Goal: Task Accomplishment & Management: Use online tool/utility

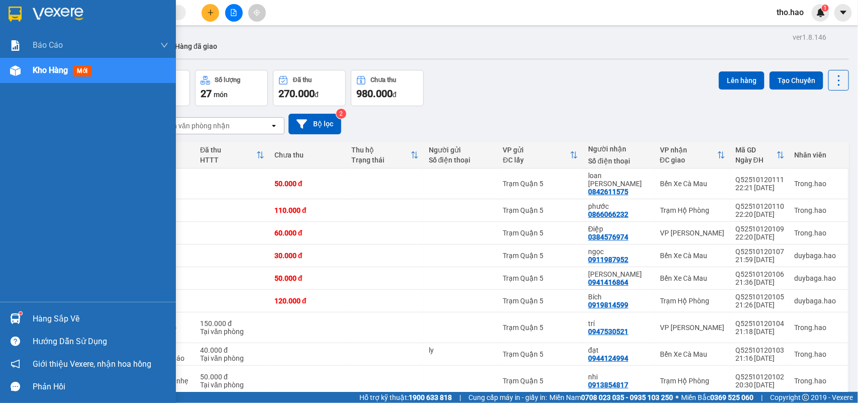
click at [0, 9] on div at bounding box center [88, 16] width 176 height 33
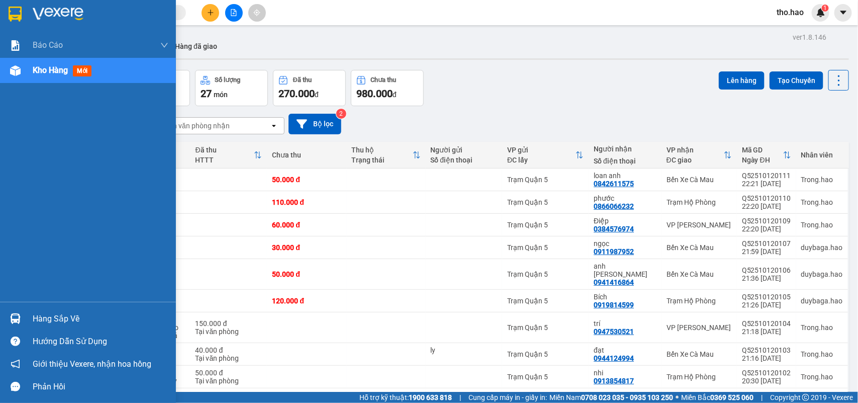
click at [4, 21] on div at bounding box center [88, 16] width 176 height 33
click at [19, 7] on img at bounding box center [15, 14] width 13 height 15
click at [0, 14] on div at bounding box center [88, 16] width 176 height 33
click at [49, 320] on div "Hàng sắp về" at bounding box center [101, 318] width 136 height 15
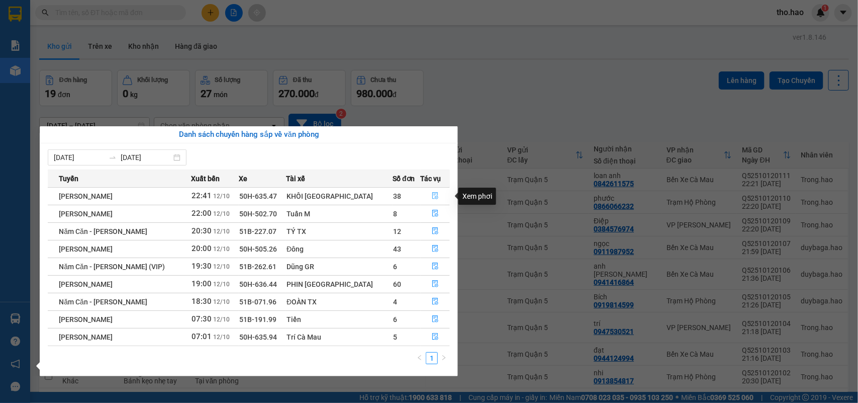
click at [433, 192] on icon "file-done" at bounding box center [435, 195] width 7 height 7
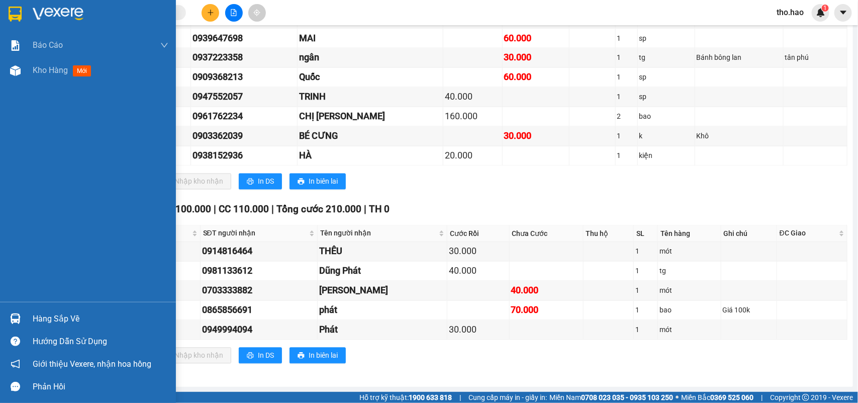
scroll to position [834, 0]
click at [14, 316] on img at bounding box center [15, 318] width 11 height 11
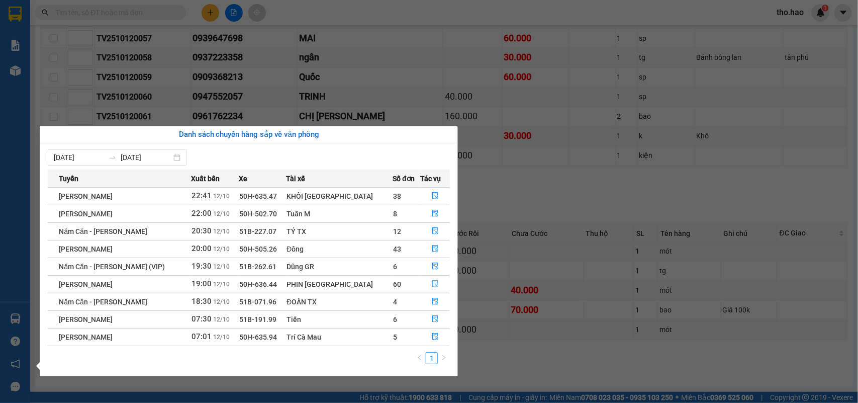
click at [432, 280] on icon "file-done" at bounding box center [435, 283] width 7 height 7
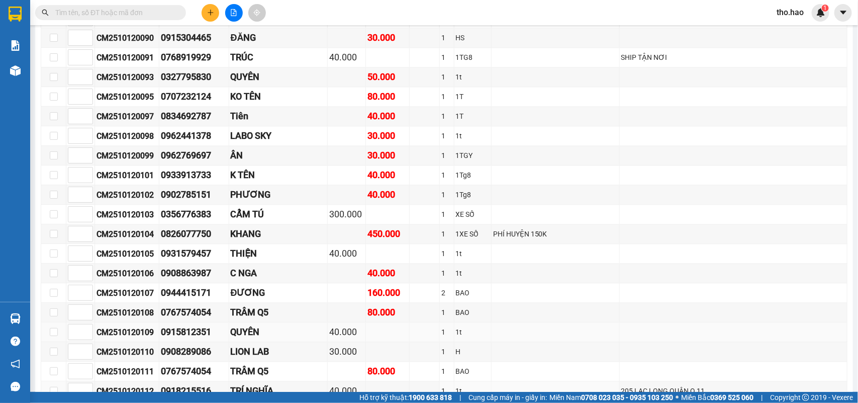
scroll to position [834, 0]
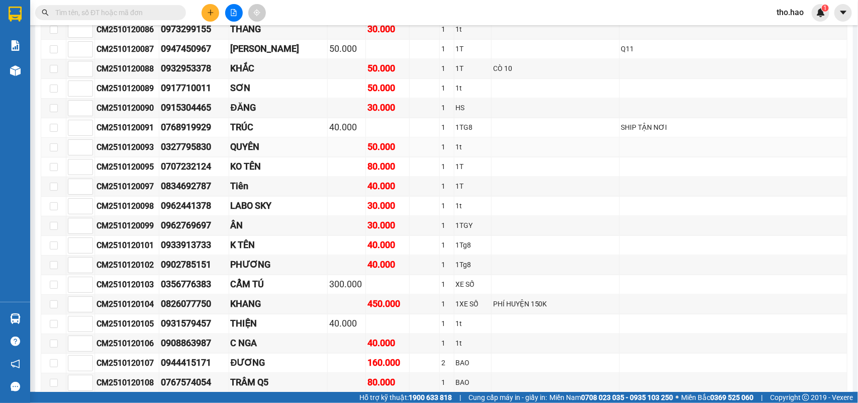
click at [138, 154] on div "CM2510120093" at bounding box center [127, 147] width 61 height 13
copy div "CM2510120093"
click at [164, 14] on input "text" at bounding box center [114, 12] width 119 height 11
paste input "CM2510120093"
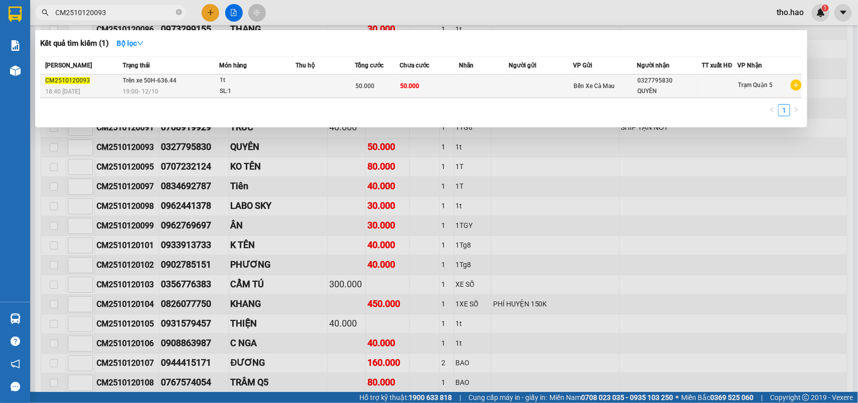
type input "CM2510120093"
click at [423, 85] on td "50.000" at bounding box center [429, 86] width 59 height 24
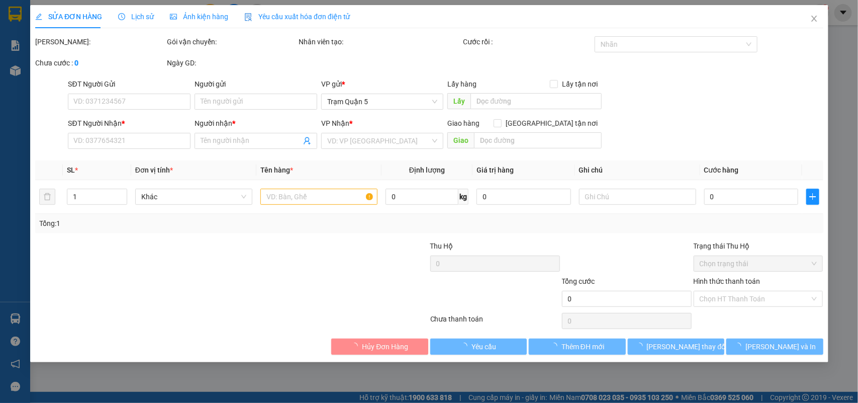
type input "0327795830"
type input "QUYÊN"
type input "50.000"
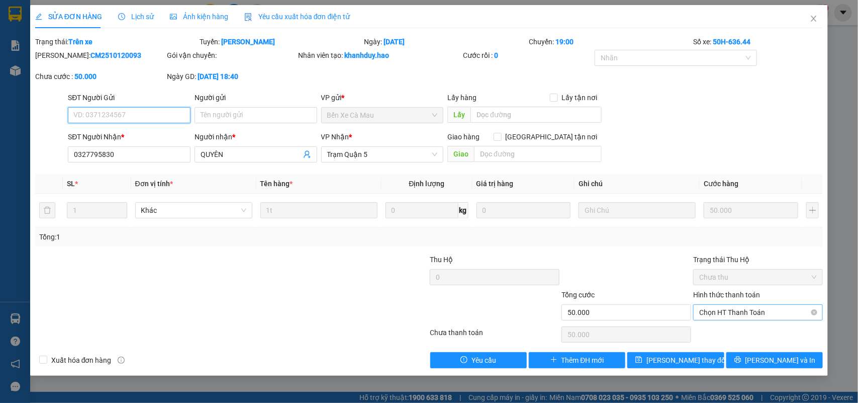
click at [751, 312] on span "Chọn HT Thanh Toán" at bounding box center [758, 312] width 118 height 15
click at [753, 335] on div "Tại văn phòng" at bounding box center [759, 332] width 118 height 11
type input "0"
click at [741, 364] on span "printer" at bounding box center [737, 360] width 7 height 8
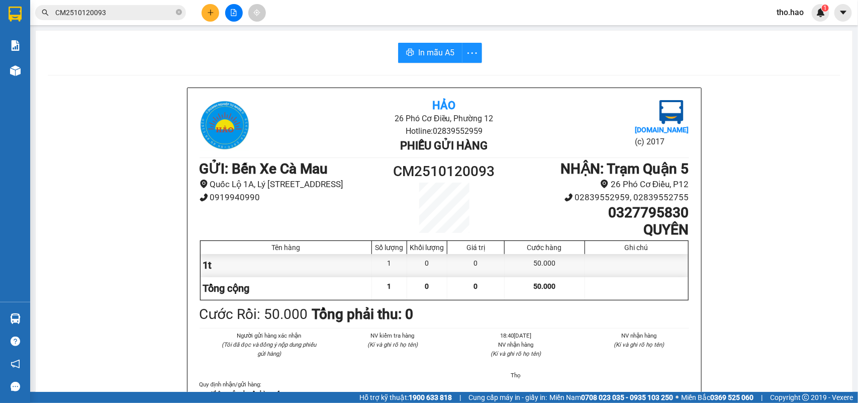
drag, startPoint x: 752, startPoint y: 357, endPoint x: 759, endPoint y: 351, distance: 9.3
drag, startPoint x: 759, startPoint y: 351, endPoint x: 785, endPoint y: 344, distance: 26.5
click at [785, 344] on div "Hảo 26 Phó Cơ Điều, Phường 12 Hotline: 02839552959 Phiếu gửi hàng Vexere.com (c…" at bounding box center [444, 277] width 793 height 381
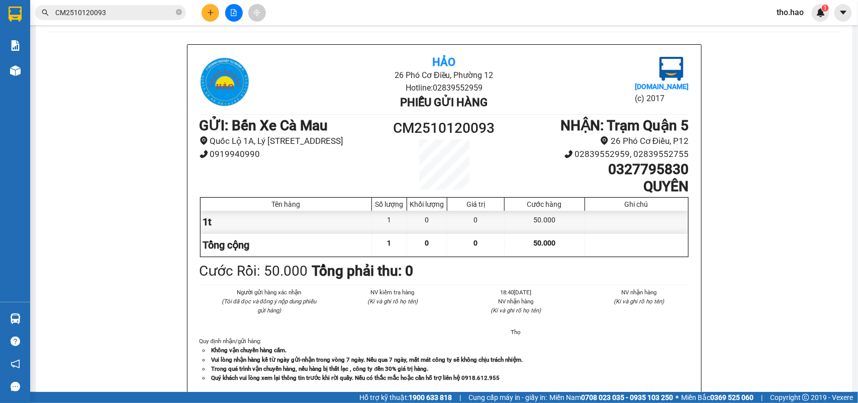
scroll to position [63, 0]
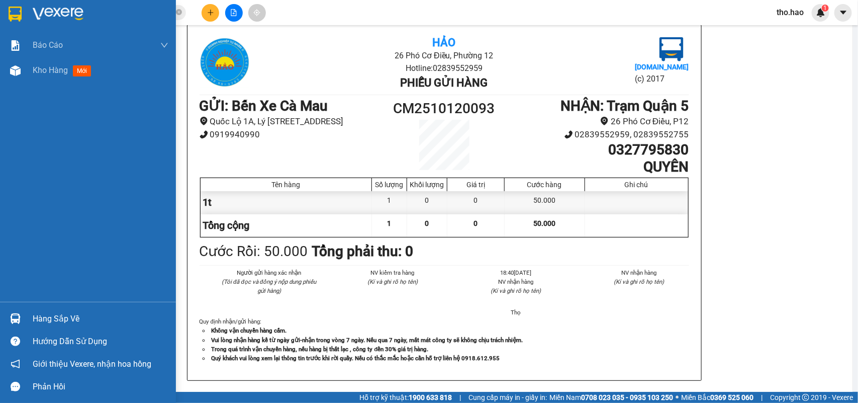
click at [25, 316] on div "Hàng sắp về" at bounding box center [88, 318] width 176 height 23
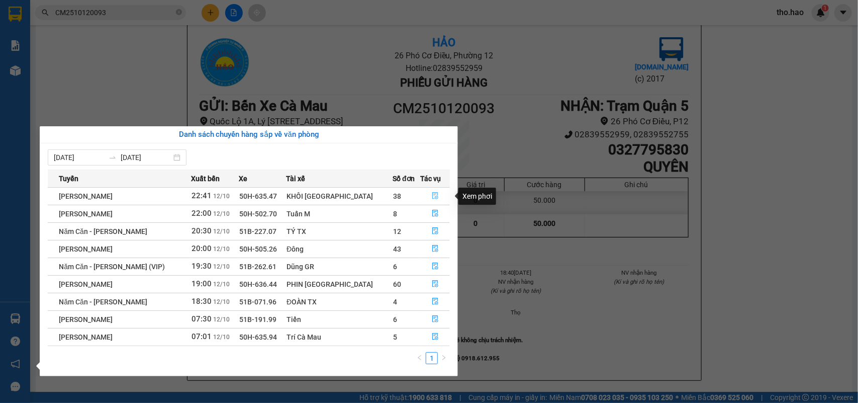
click at [432, 195] on icon "file-done" at bounding box center [435, 195] width 7 height 7
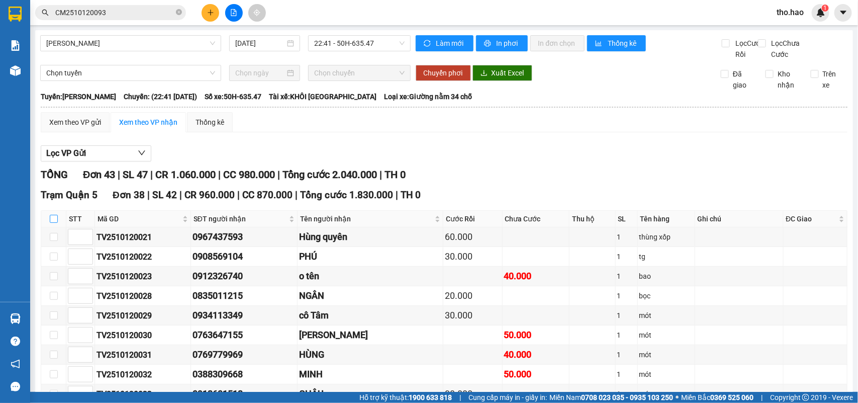
click at [53, 223] on input "checkbox" at bounding box center [54, 219] width 8 height 8
checkbox input "true"
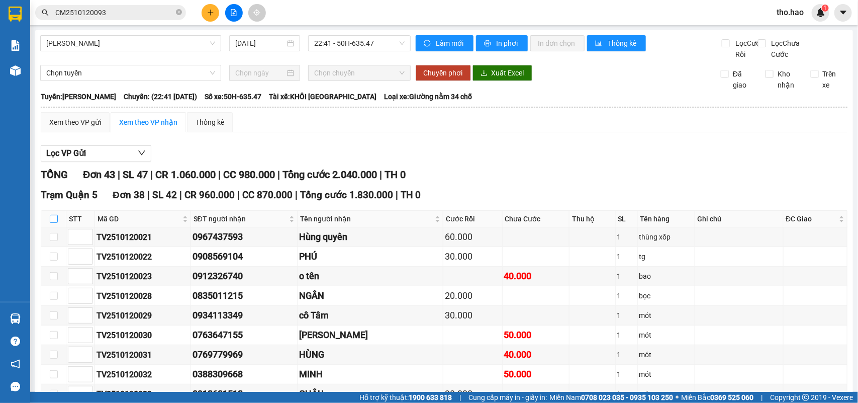
checkbox input "true"
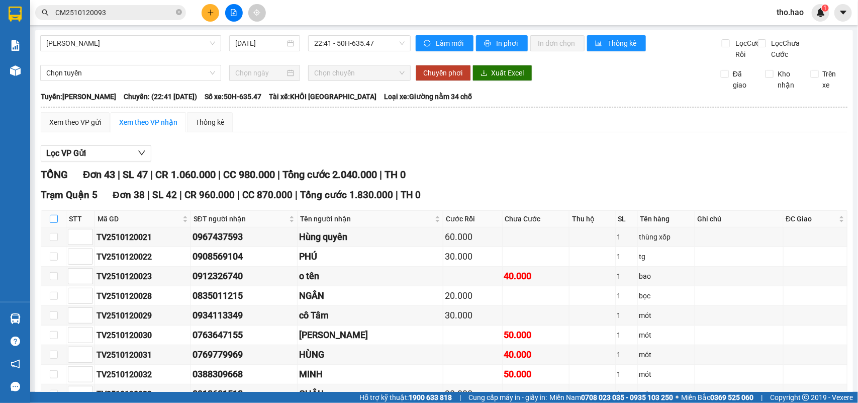
checkbox input "true"
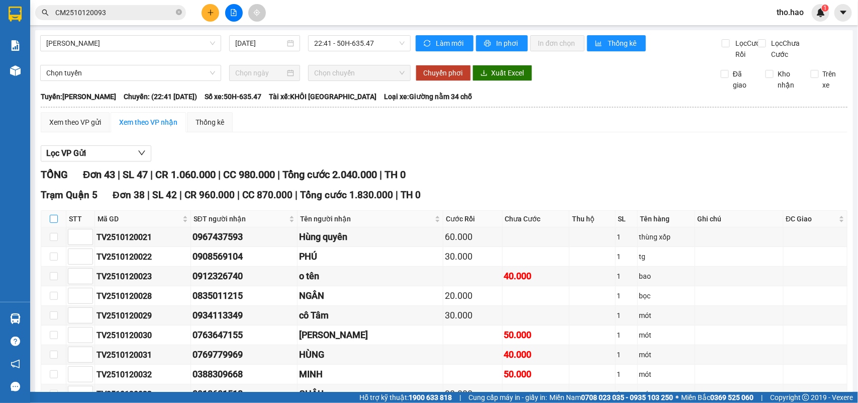
checkbox input "true"
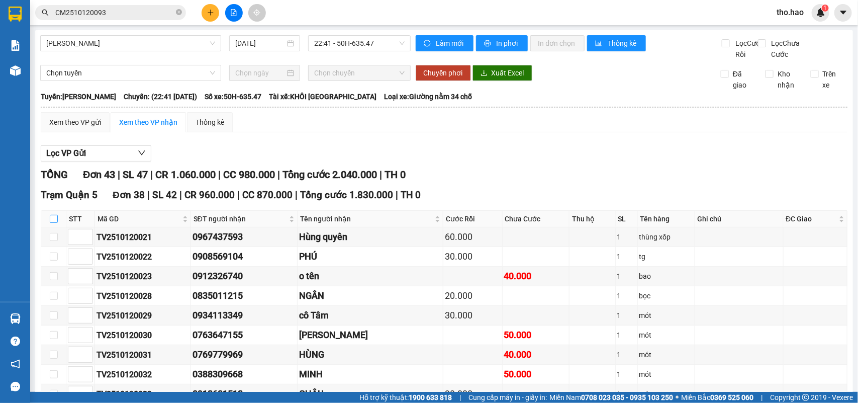
checkbox input "true"
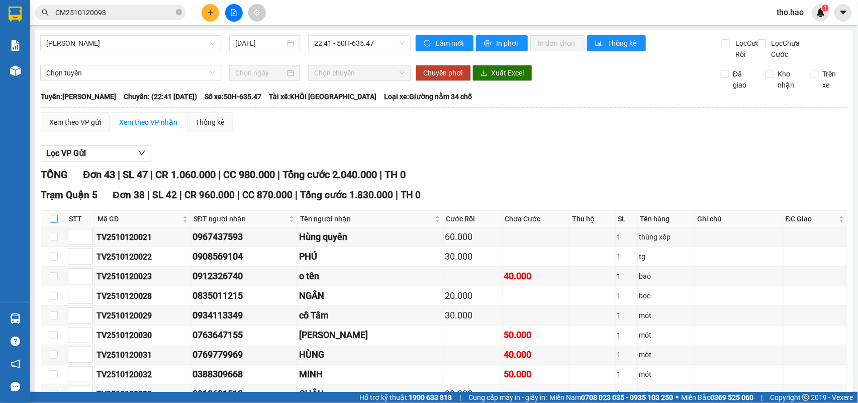
checkbox input "true"
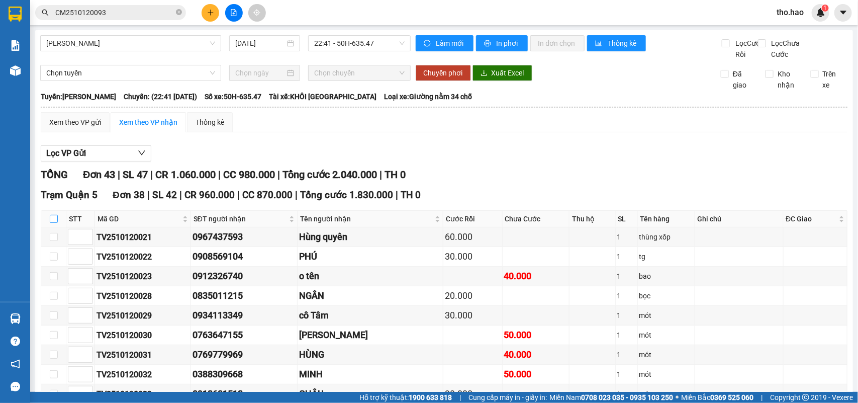
checkbox input "true"
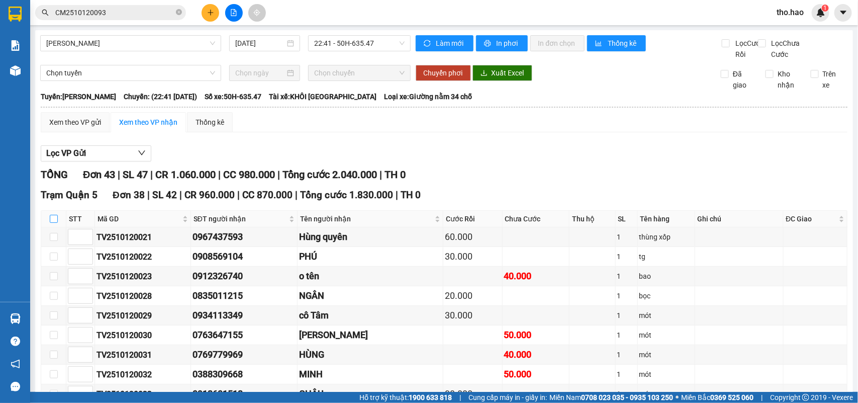
checkbox input "true"
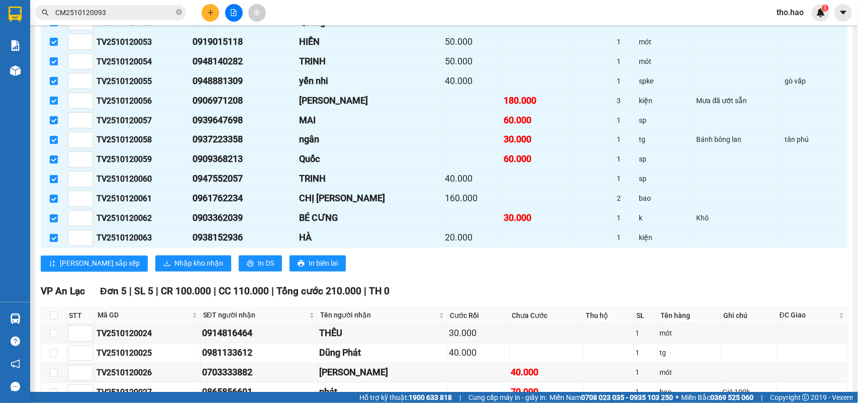
scroll to position [834, 0]
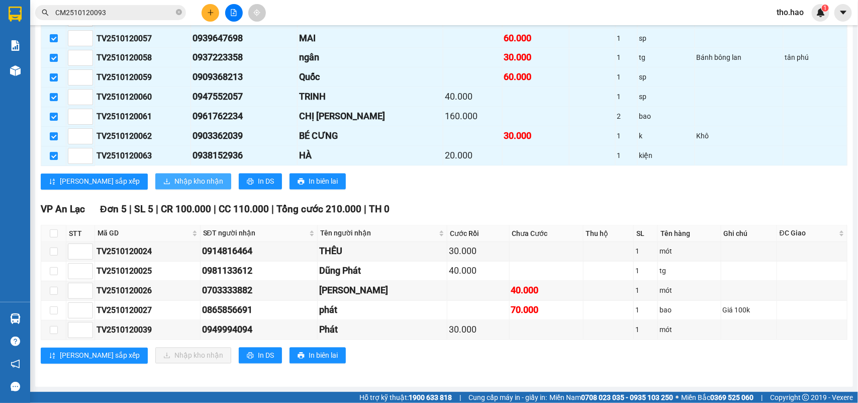
click at [174, 176] on span "Nhập kho nhận" at bounding box center [198, 181] width 49 height 11
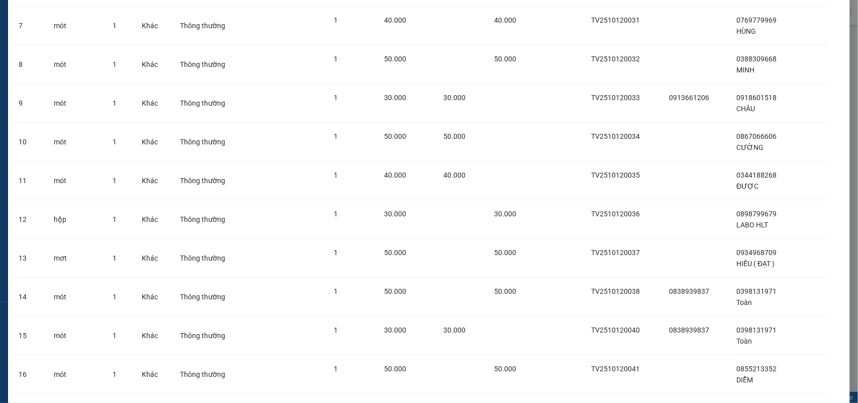
scroll to position [1230, 0]
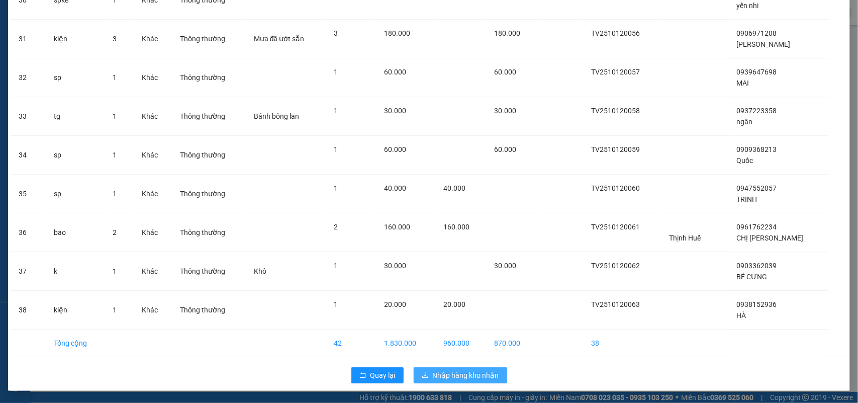
click at [425, 370] on button "Nhập hàng kho nhận" at bounding box center [460, 375] width 93 height 16
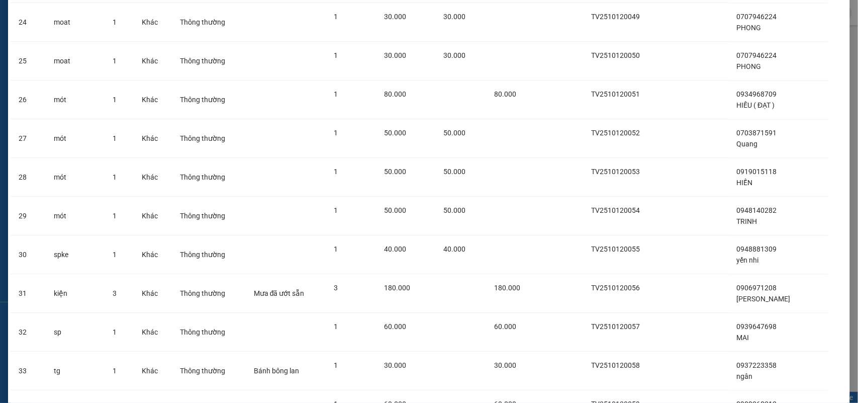
scroll to position [916, 0]
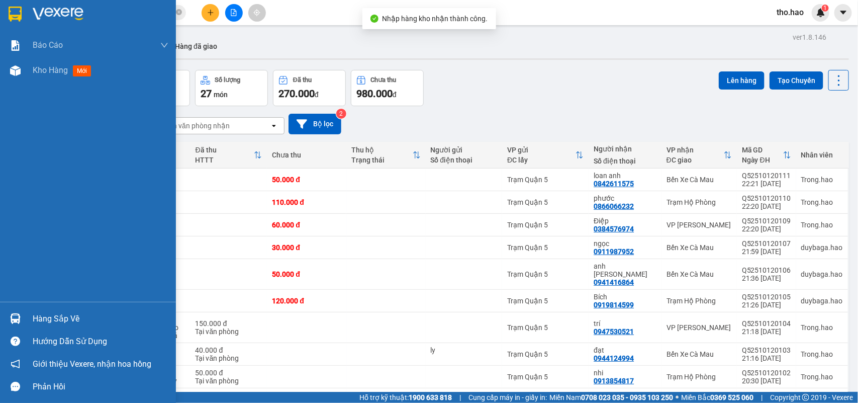
click at [36, 322] on div "Hàng sắp về" at bounding box center [101, 318] width 136 height 15
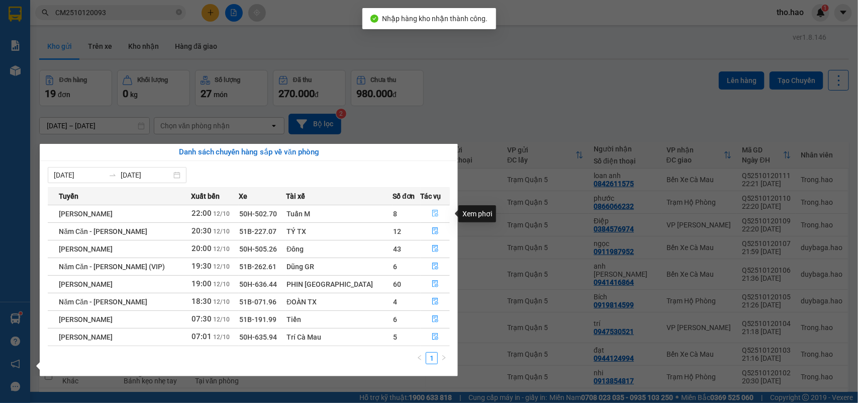
click at [434, 211] on icon "file-done" at bounding box center [435, 213] width 7 height 7
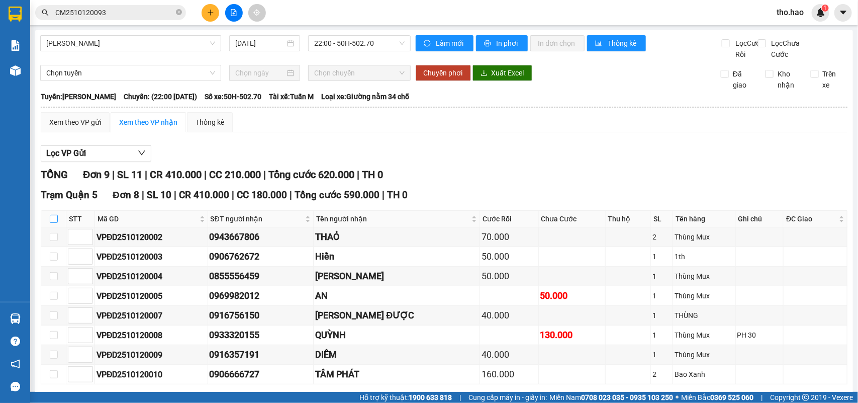
click at [53, 223] on input "checkbox" at bounding box center [54, 219] width 8 height 8
checkbox input "true"
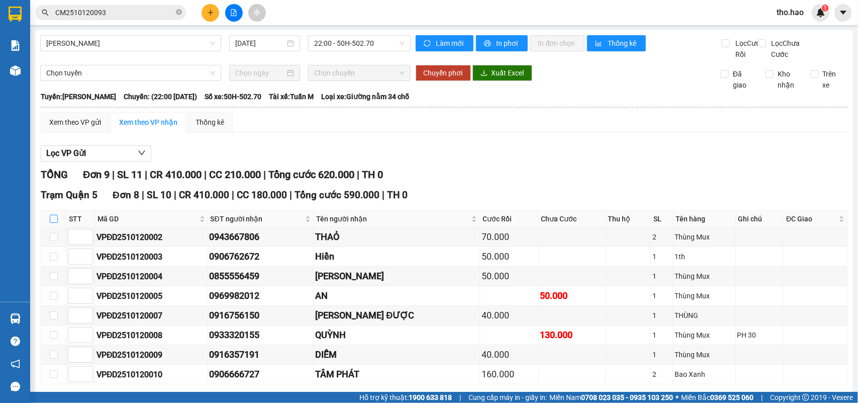
checkbox input "true"
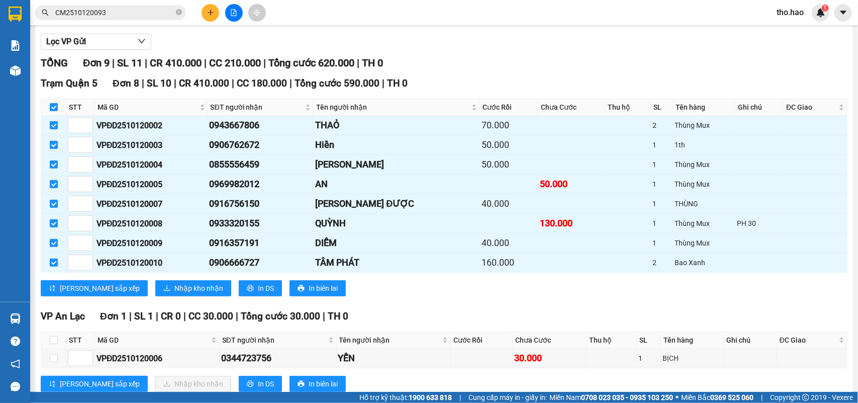
scroll to position [155, 0]
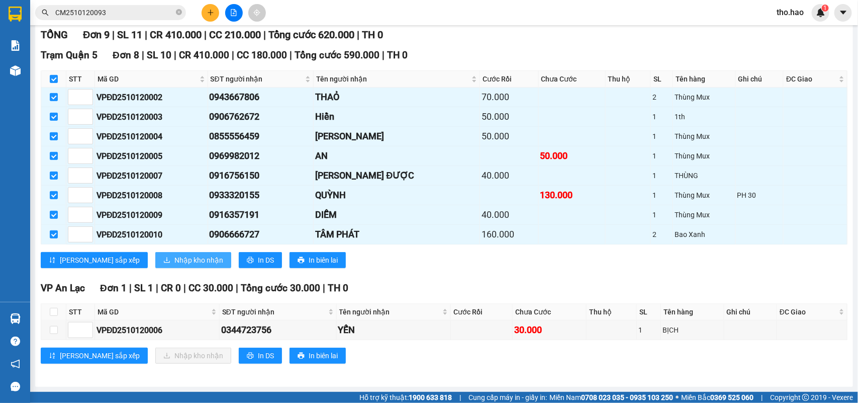
click at [174, 256] on span "Nhập kho nhận" at bounding box center [198, 259] width 49 height 11
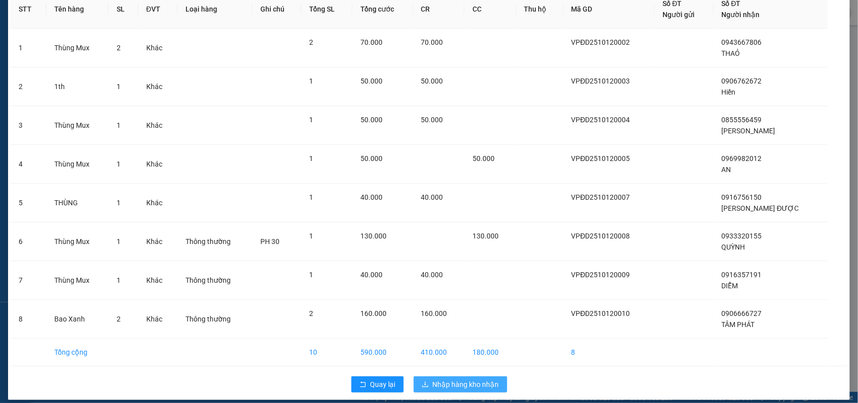
scroll to position [66, 0]
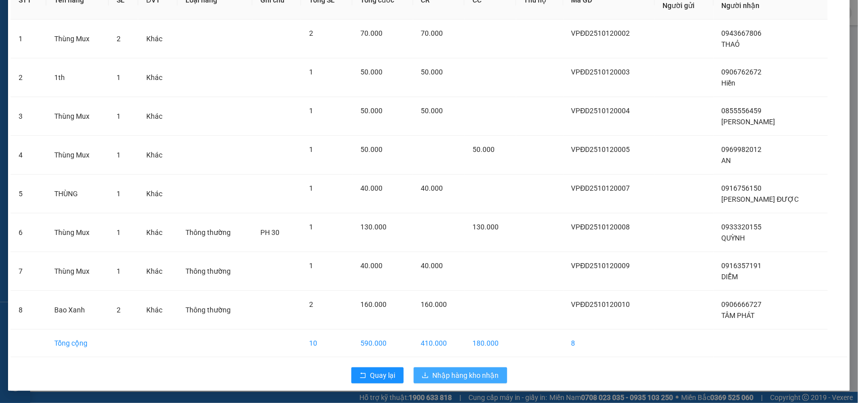
click at [441, 375] on span "Nhập hàng kho nhận" at bounding box center [466, 374] width 66 height 11
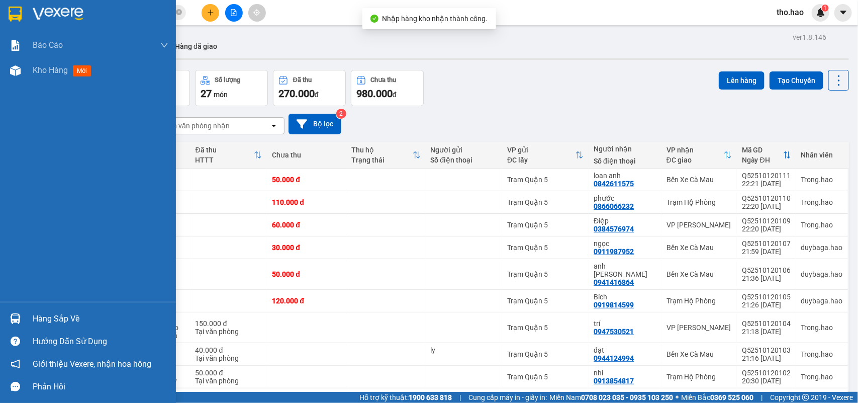
click at [8, 319] on div at bounding box center [16, 319] width 18 height 18
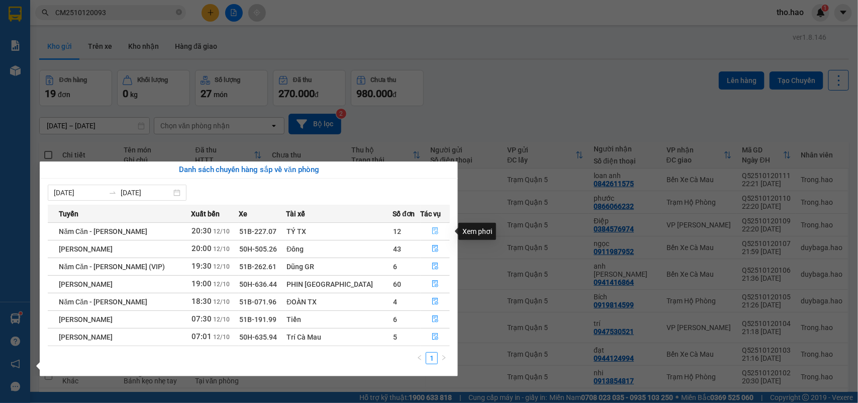
click at [432, 229] on icon "file-done" at bounding box center [435, 230] width 7 height 7
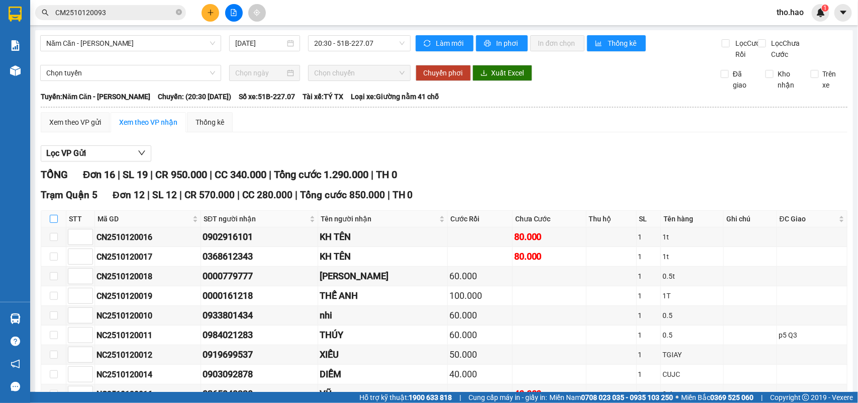
drag, startPoint x: 56, startPoint y: 232, endPoint x: 68, endPoint y: 229, distance: 12.6
click at [56, 223] on input "checkbox" at bounding box center [54, 219] width 8 height 8
checkbox input "true"
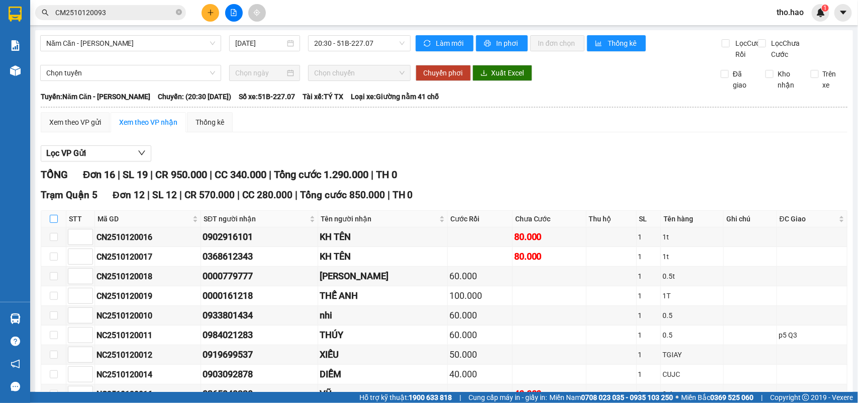
checkbox input "true"
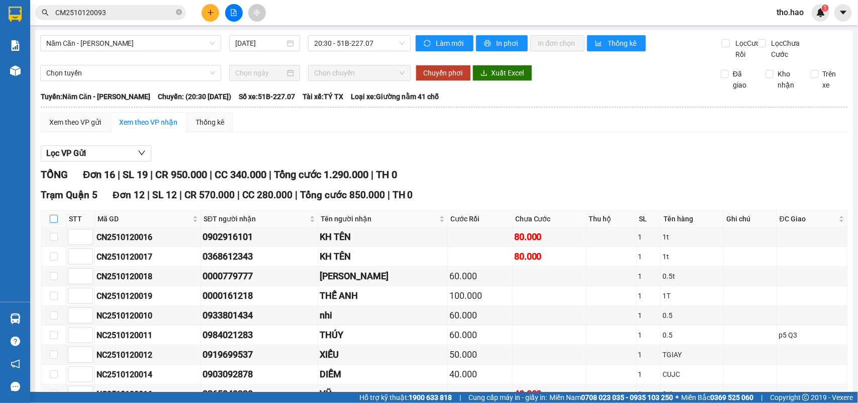
checkbox input "true"
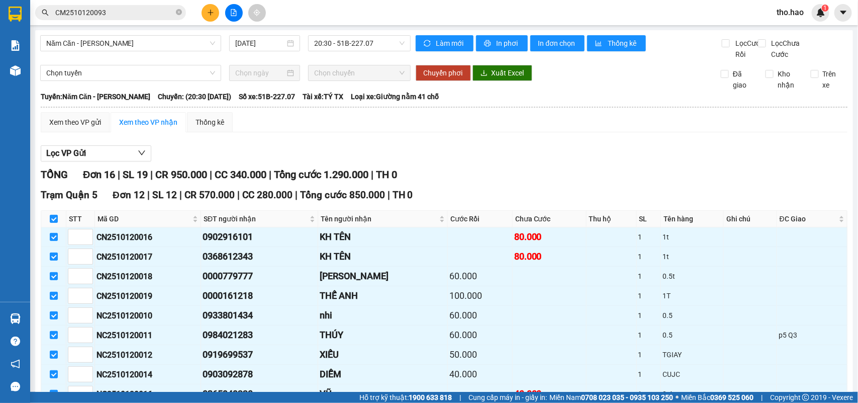
scroll to position [295, 0]
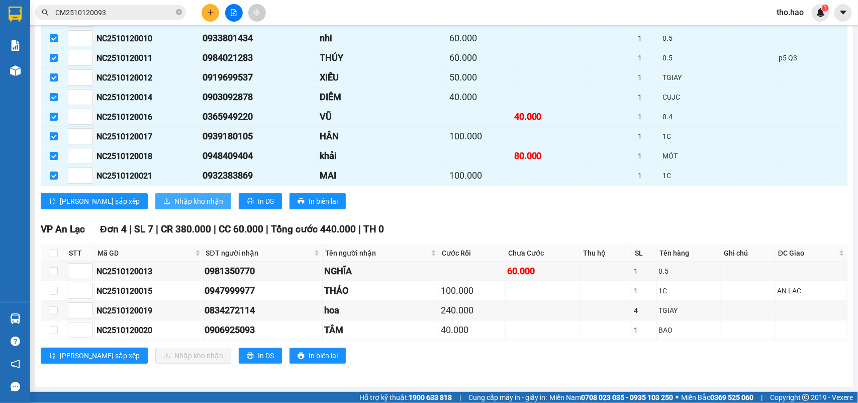
click at [177, 205] on span "Nhập kho nhận" at bounding box center [198, 201] width 49 height 11
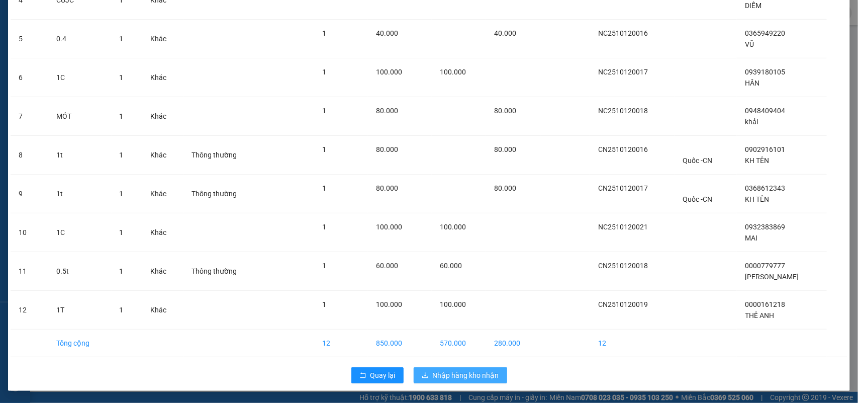
click at [457, 370] on span "Nhập hàng kho nhận" at bounding box center [466, 374] width 66 height 11
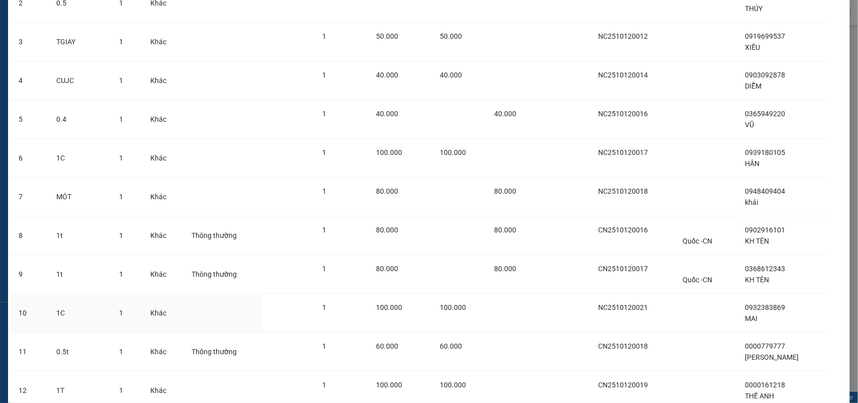
scroll to position [6, 0]
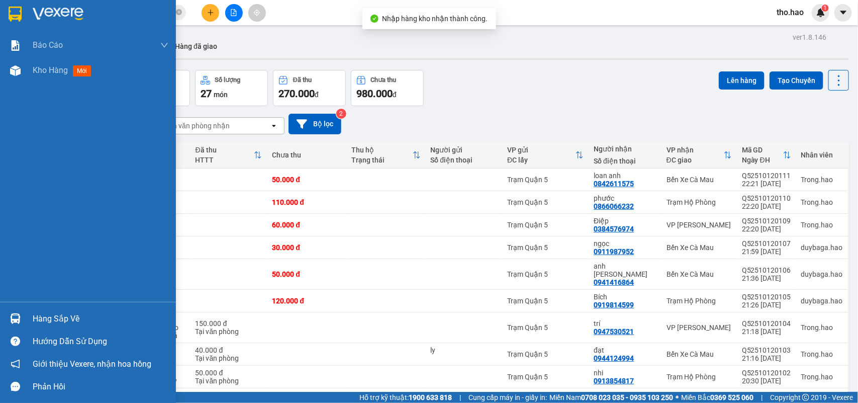
click at [35, 318] on div "Hàng sắp về" at bounding box center [101, 318] width 136 height 15
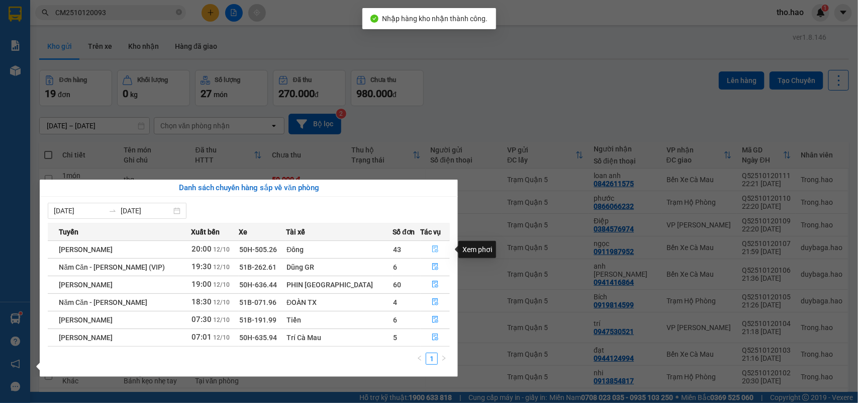
click at [426, 245] on button "button" at bounding box center [435, 249] width 29 height 16
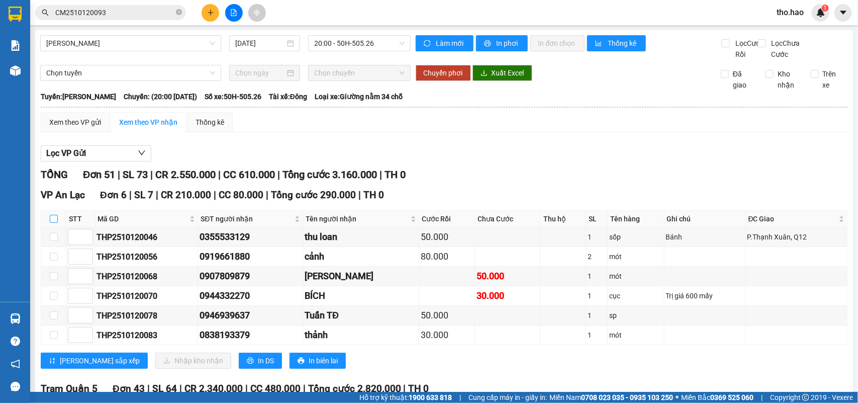
scroll to position [251, 0]
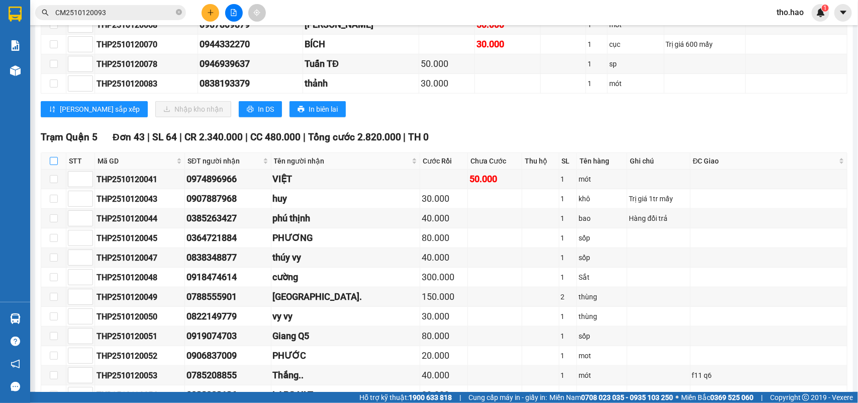
click at [54, 165] on input "checkbox" at bounding box center [54, 161] width 8 height 8
checkbox input "true"
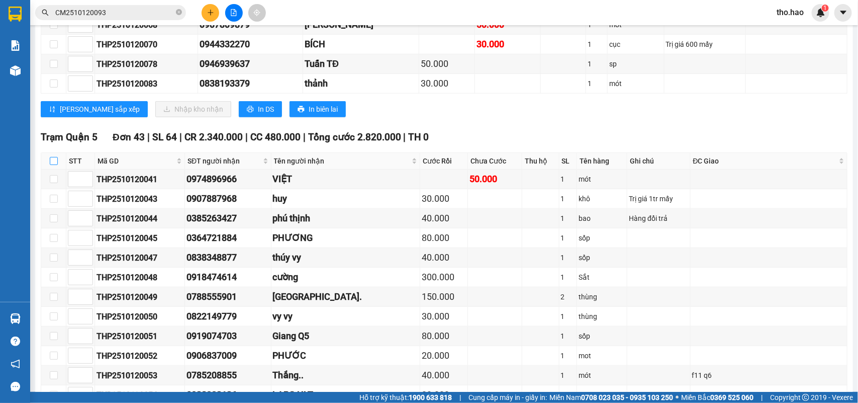
checkbox input "true"
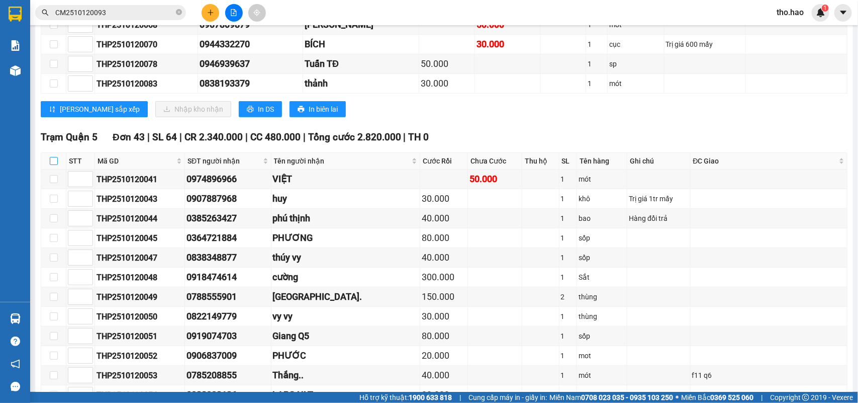
checkbox input "true"
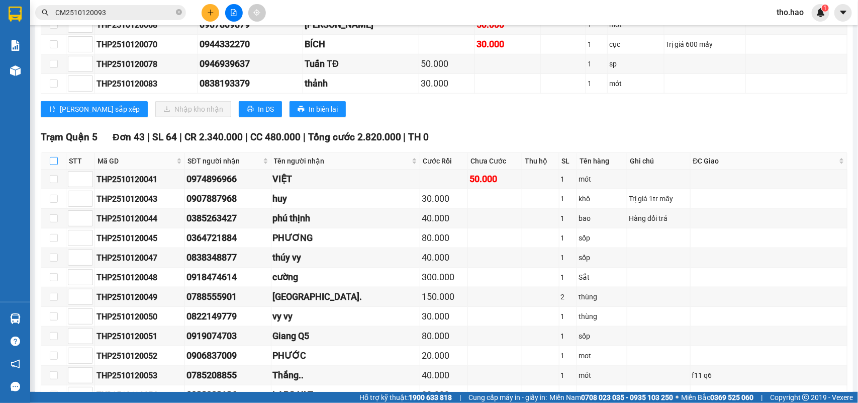
checkbox input "true"
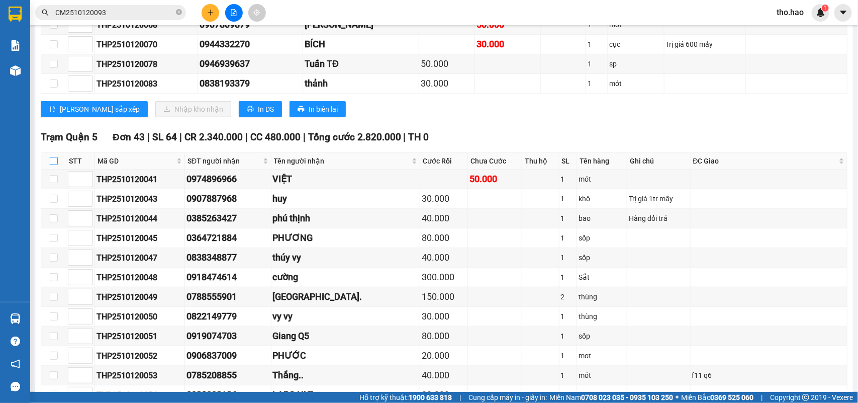
checkbox input "true"
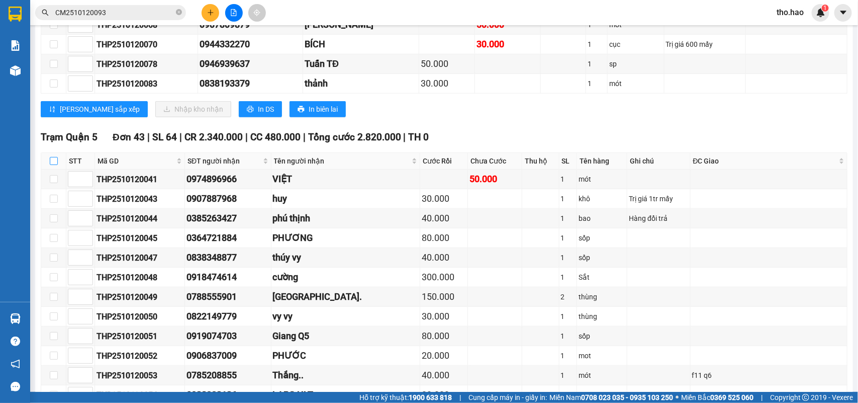
checkbox input "true"
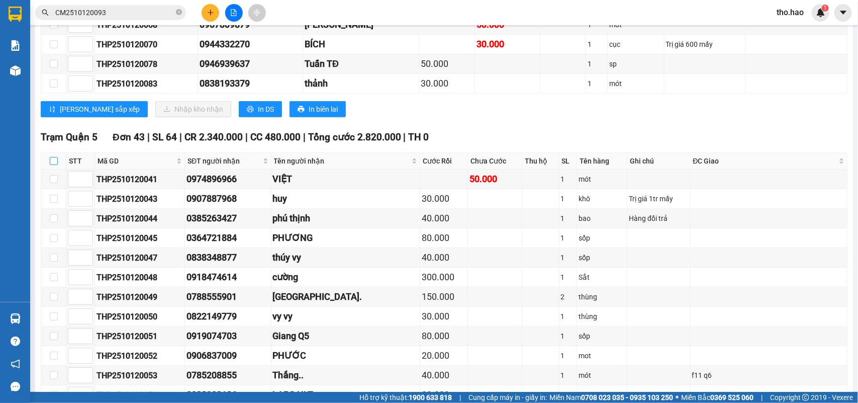
checkbox input "true"
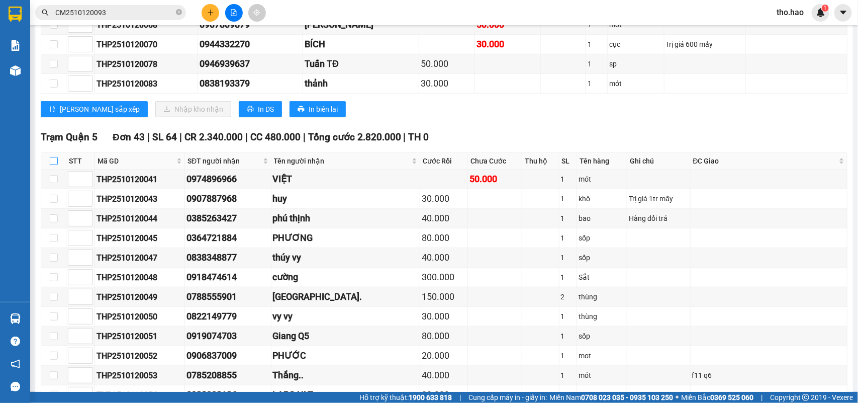
checkbox input "true"
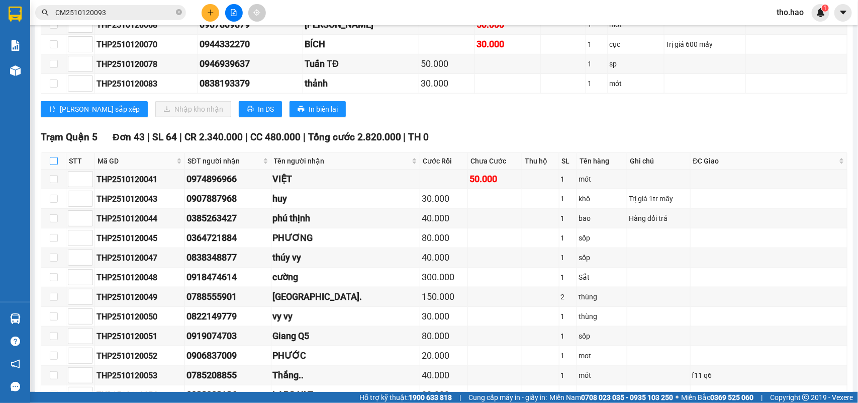
checkbox input "true"
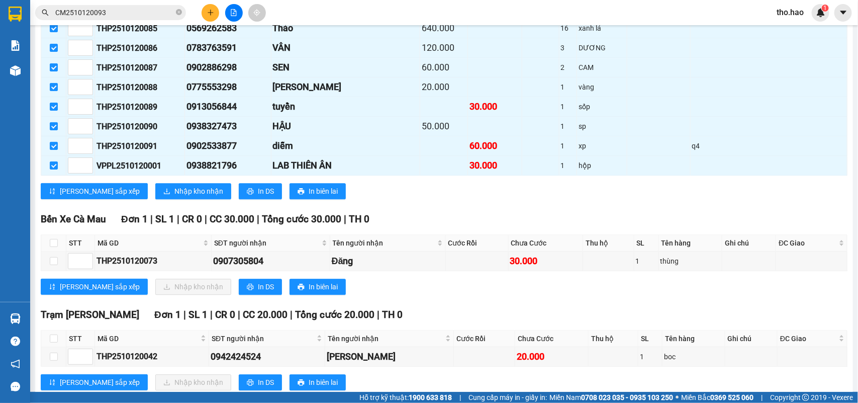
scroll to position [1083, 0]
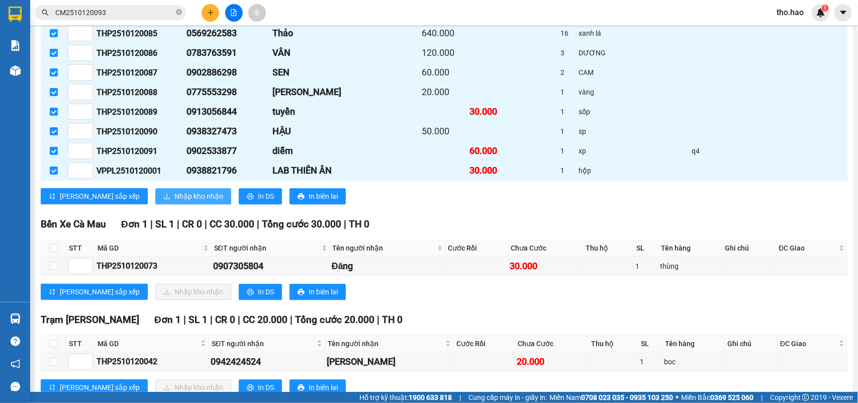
click at [174, 202] on span "Nhập kho nhận" at bounding box center [198, 196] width 49 height 11
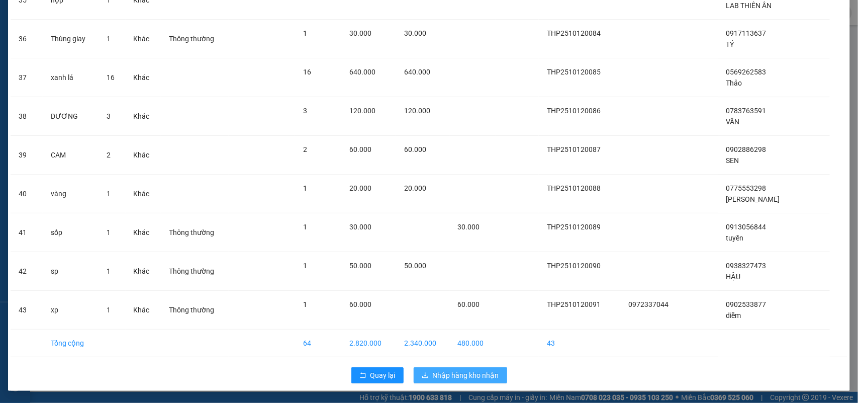
click at [440, 370] on span "Nhập hàng kho nhận" at bounding box center [466, 374] width 66 height 11
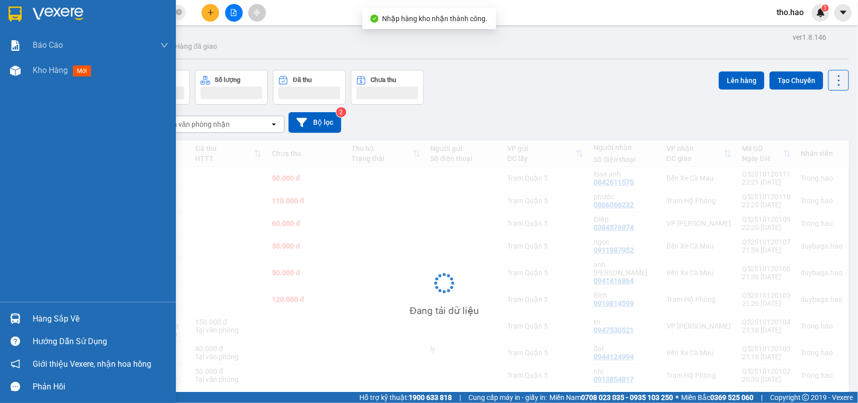
click at [29, 313] on div "Hàng sắp về" at bounding box center [88, 318] width 176 height 23
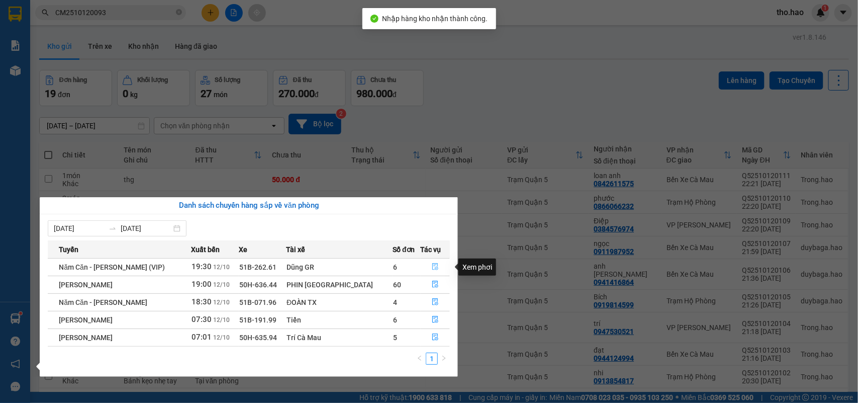
click at [433, 263] on icon "file-done" at bounding box center [435, 266] width 7 height 7
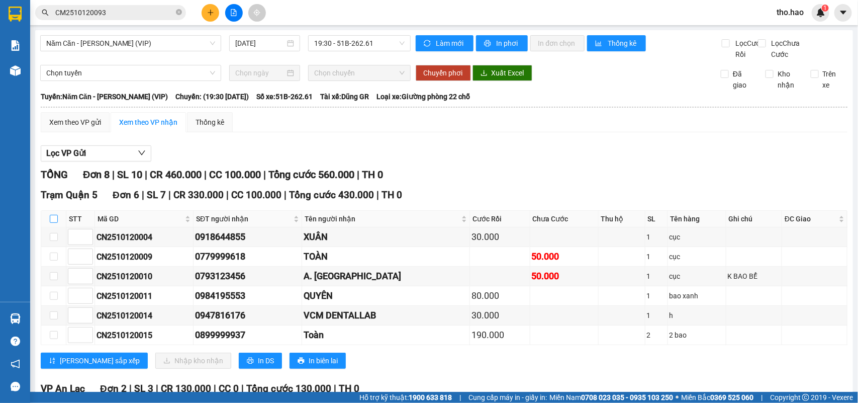
click at [54, 223] on input "checkbox" at bounding box center [54, 219] width 8 height 8
checkbox input "true"
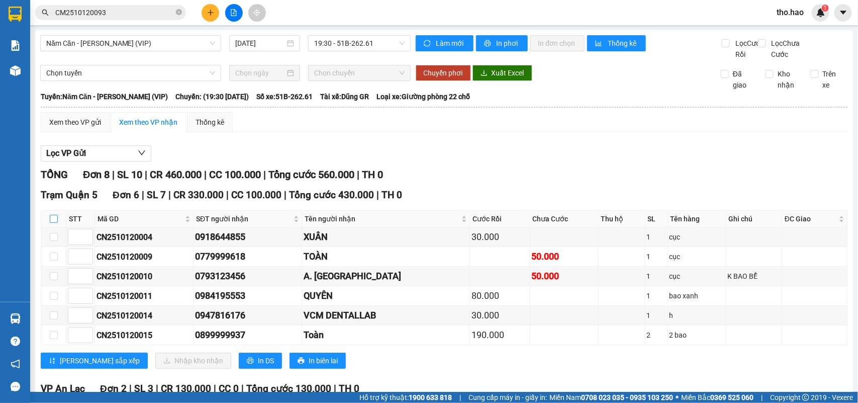
checkbox input "true"
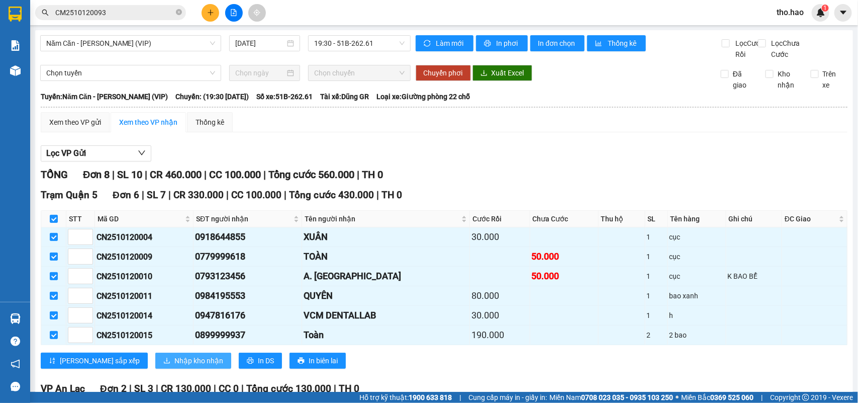
click at [174, 366] on span "Nhập kho nhận" at bounding box center [198, 360] width 49 height 11
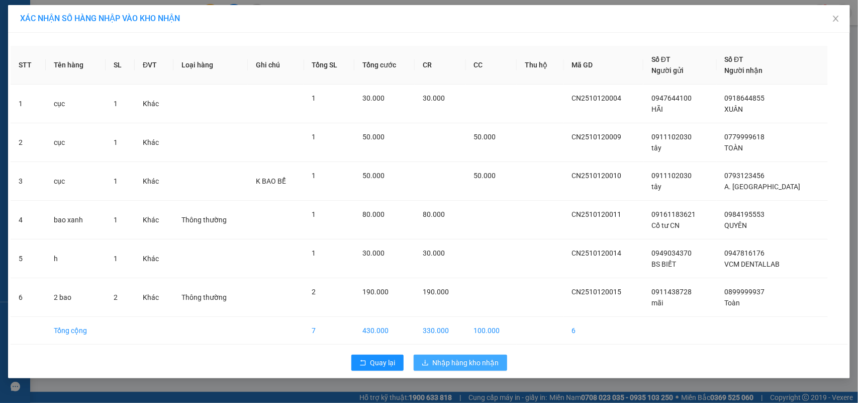
click at [432, 368] on button "Nhập hàng kho nhận" at bounding box center [460, 362] width 93 height 16
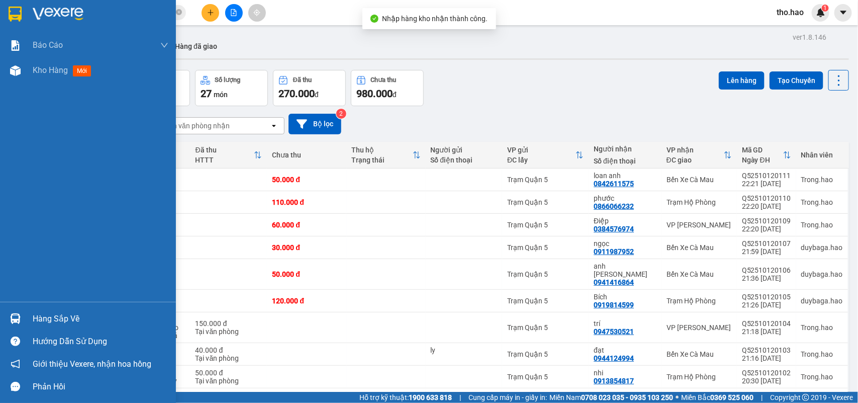
click at [32, 318] on div "Hàng sắp về" at bounding box center [88, 318] width 176 height 23
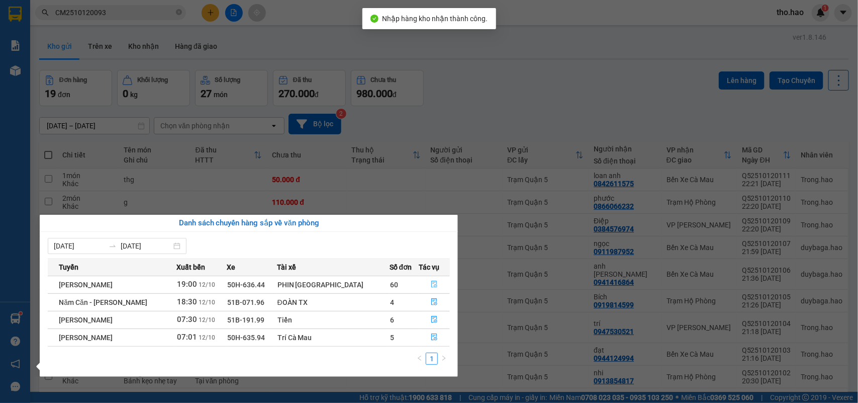
click at [431, 284] on icon "file-done" at bounding box center [434, 283] width 6 height 7
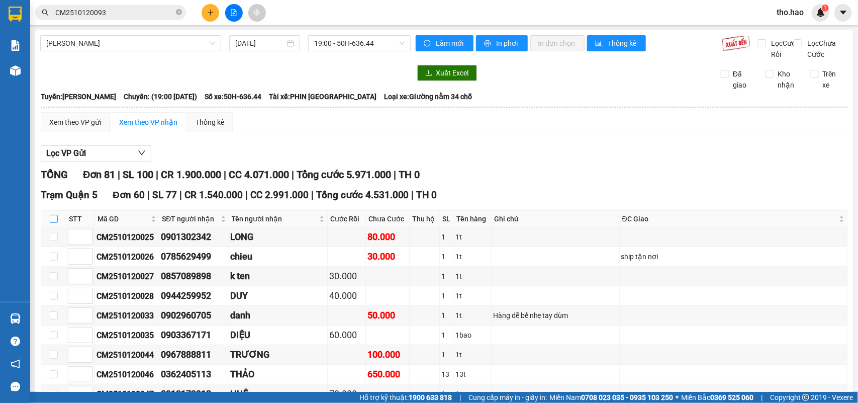
click at [55, 223] on input "checkbox" at bounding box center [54, 219] width 8 height 8
checkbox input "true"
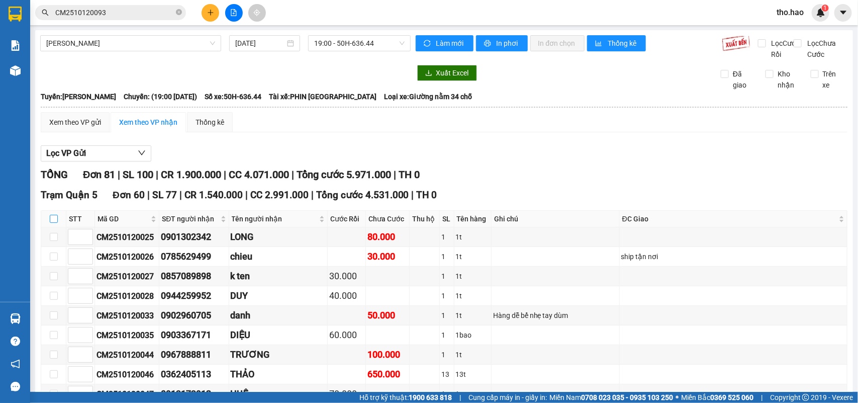
checkbox input "true"
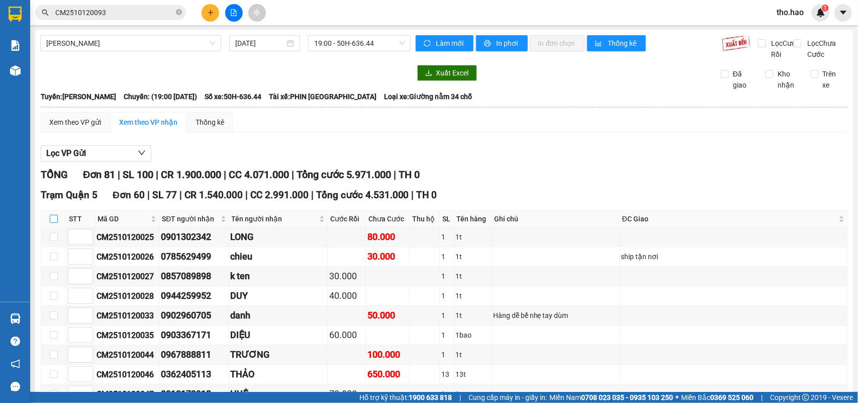
checkbox input "true"
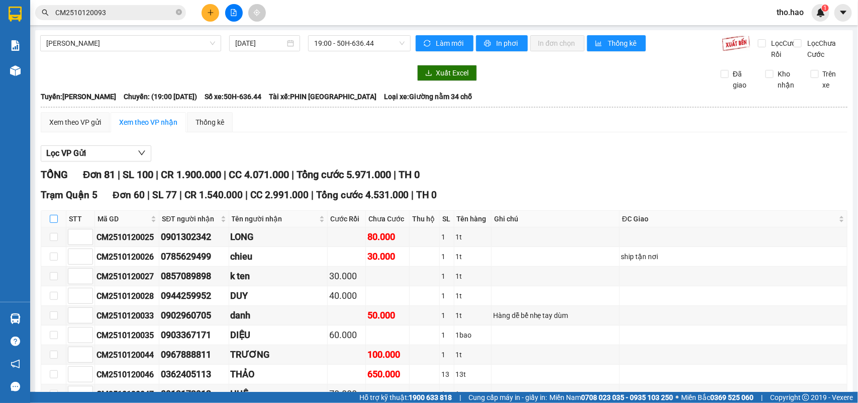
checkbox input "true"
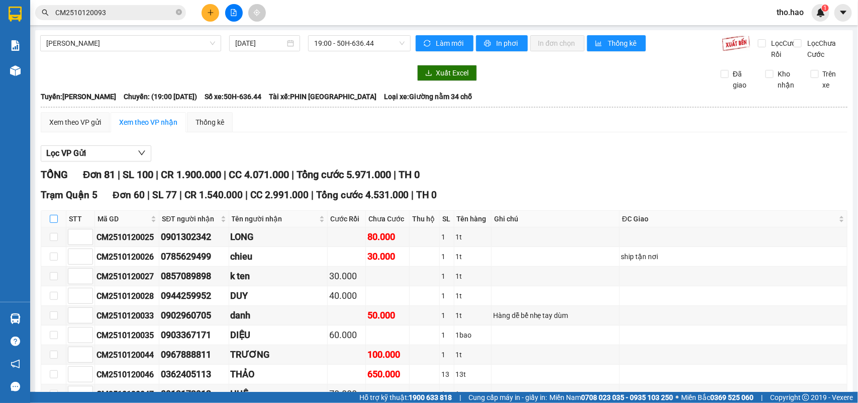
checkbox input "true"
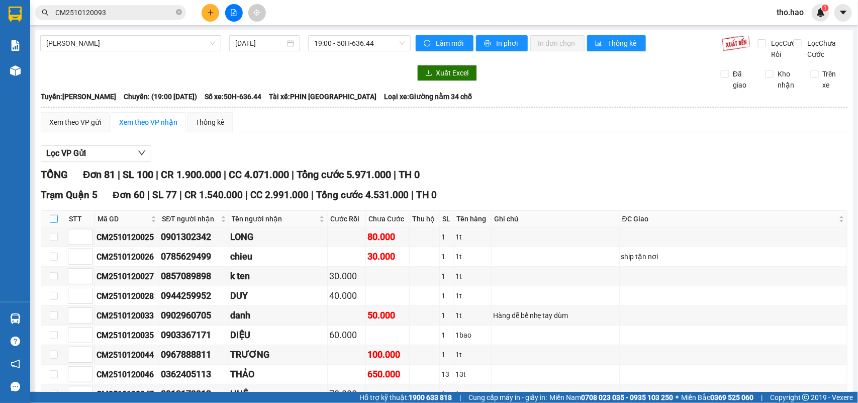
checkbox input "true"
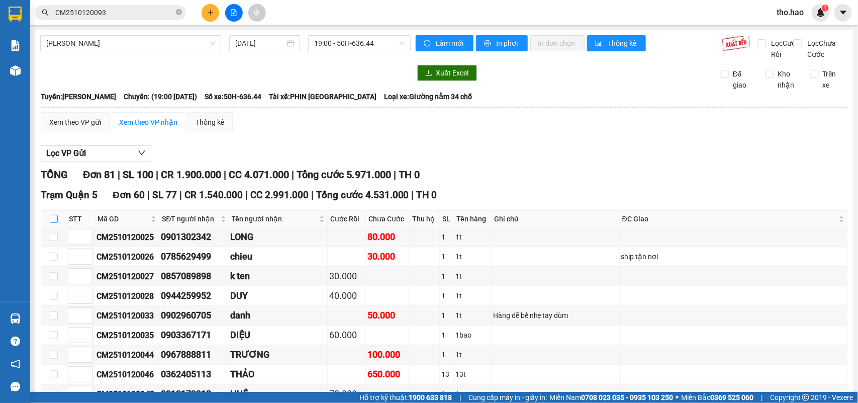
checkbox input "true"
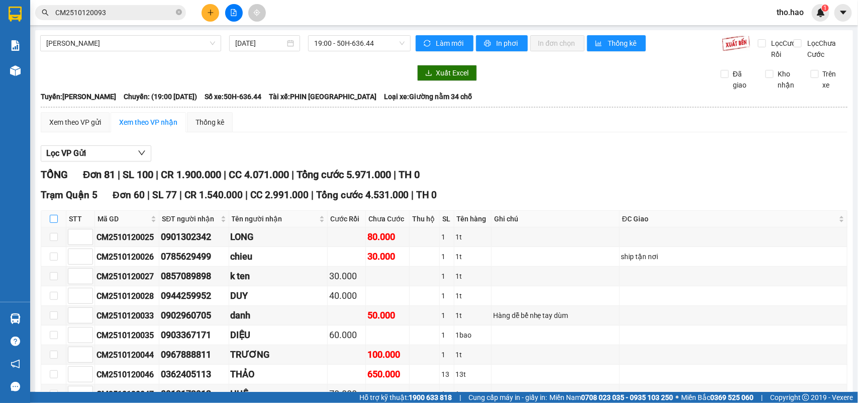
checkbox input "true"
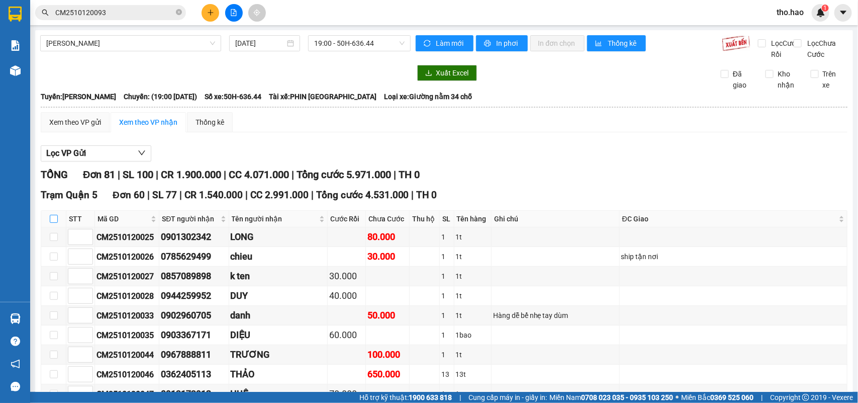
checkbox input "true"
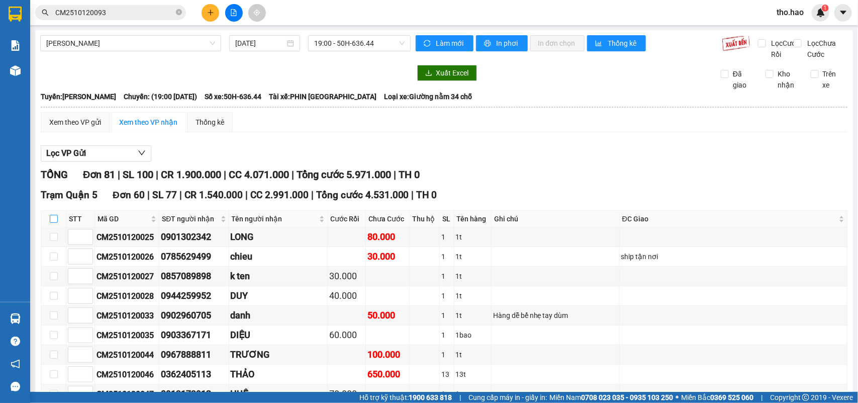
checkbox input "true"
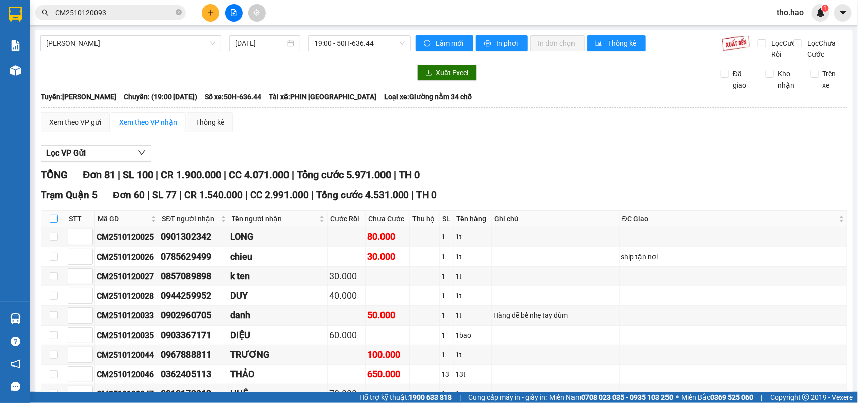
checkbox input "true"
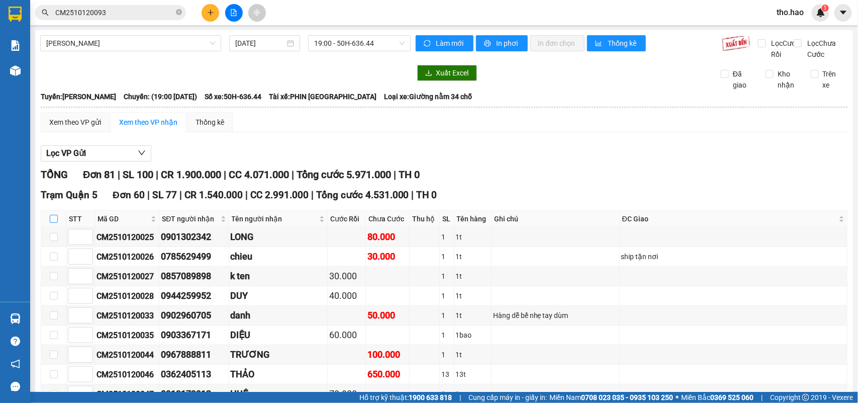
checkbox input "true"
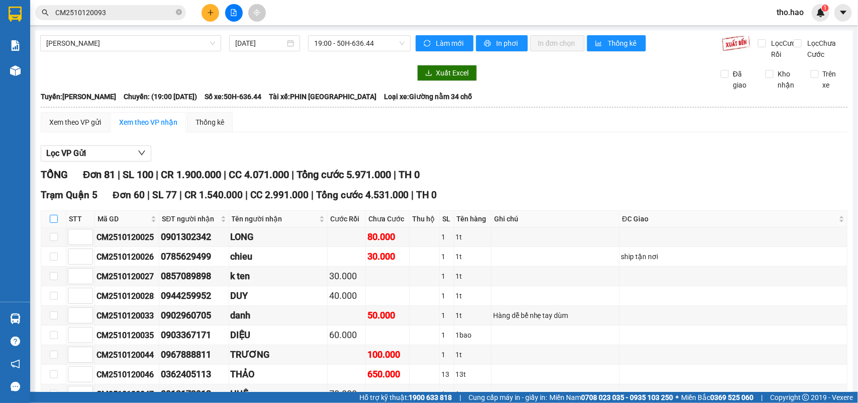
checkbox input "true"
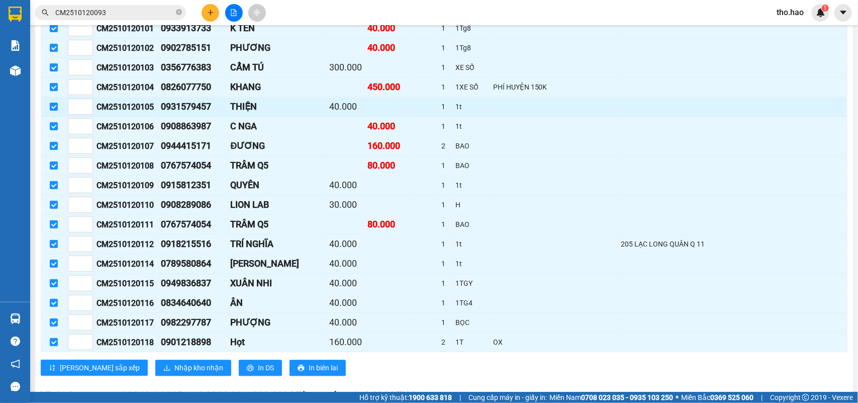
scroll to position [1319, 0]
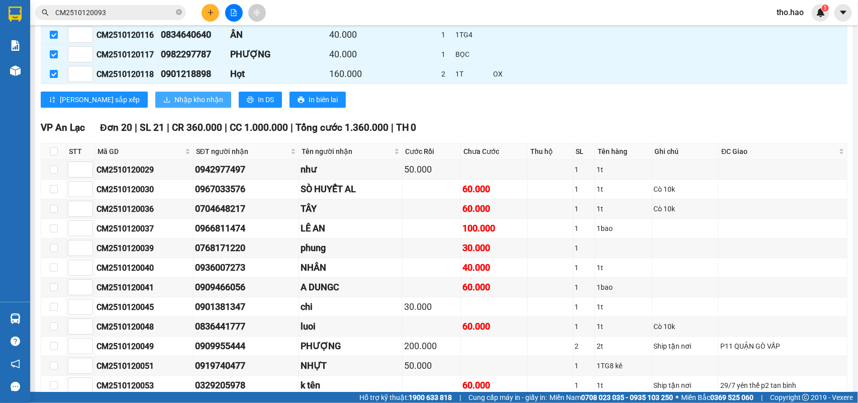
click at [179, 105] on span "Nhập kho nhận" at bounding box center [198, 99] width 49 height 11
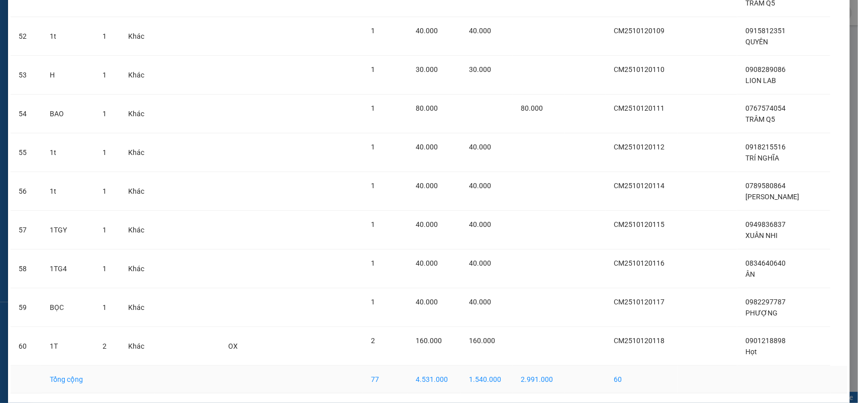
scroll to position [2084, 0]
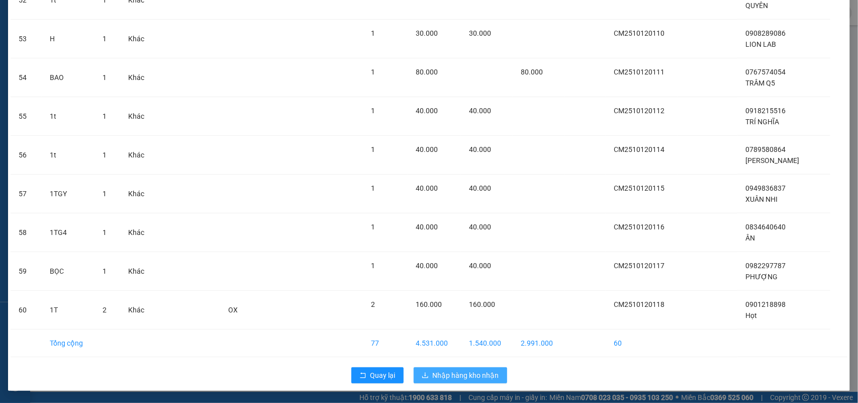
click at [470, 367] on button "Nhập hàng kho nhận" at bounding box center [460, 375] width 93 height 16
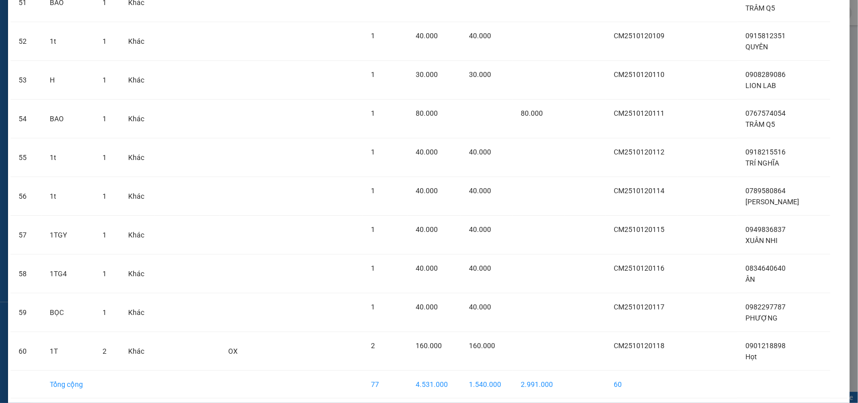
scroll to position [1775, 0]
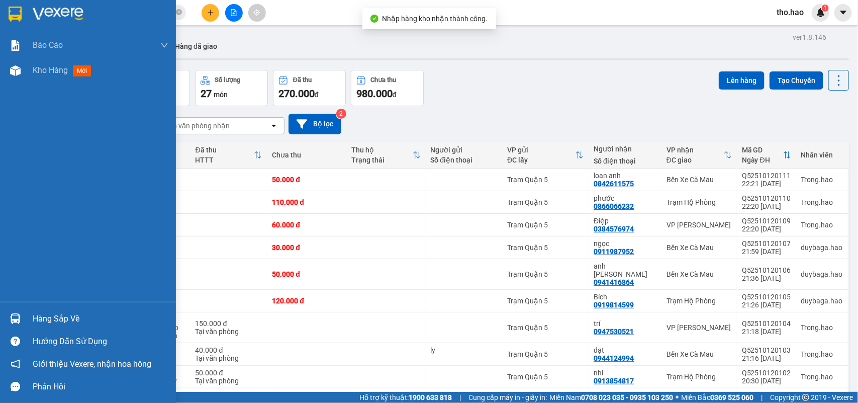
drag, startPoint x: 37, startPoint y: 322, endPoint x: 67, endPoint y: 305, distance: 34.7
click at [38, 322] on div "Hàng sắp về" at bounding box center [101, 318] width 136 height 15
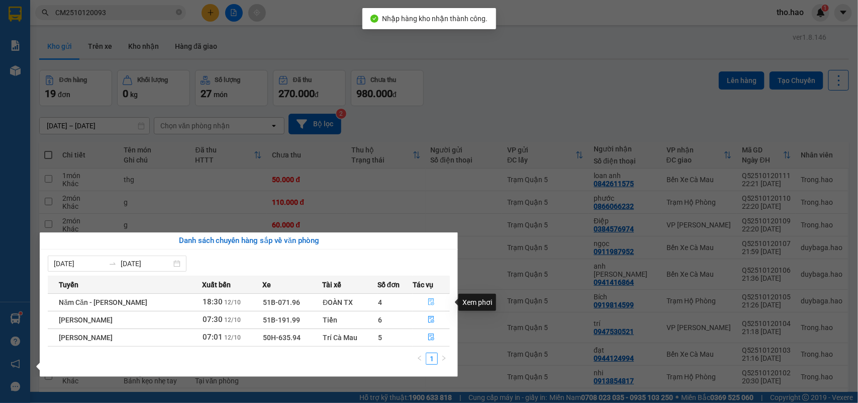
click at [432, 301] on icon "file-done" at bounding box center [431, 301] width 7 height 7
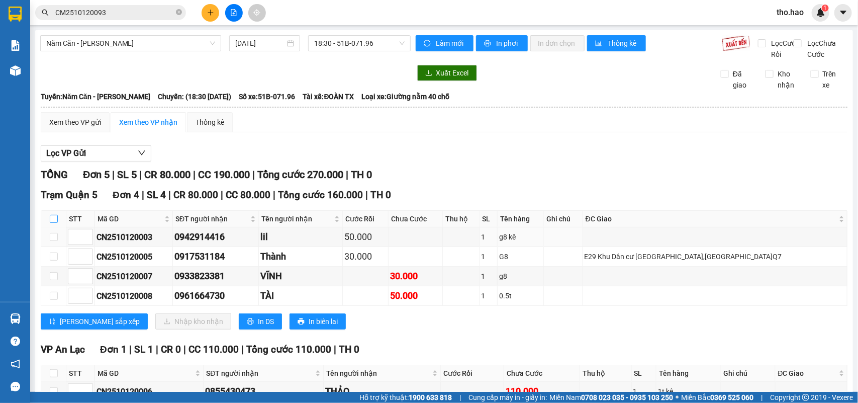
click at [53, 223] on input "checkbox" at bounding box center [54, 219] width 8 height 8
checkbox input "true"
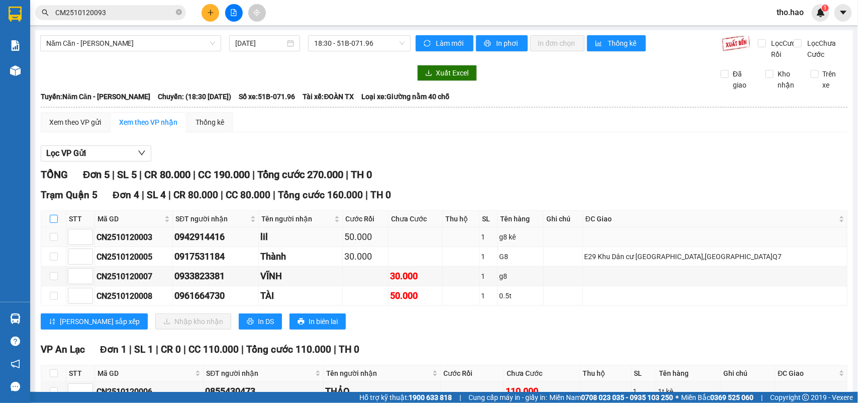
checkbox input "true"
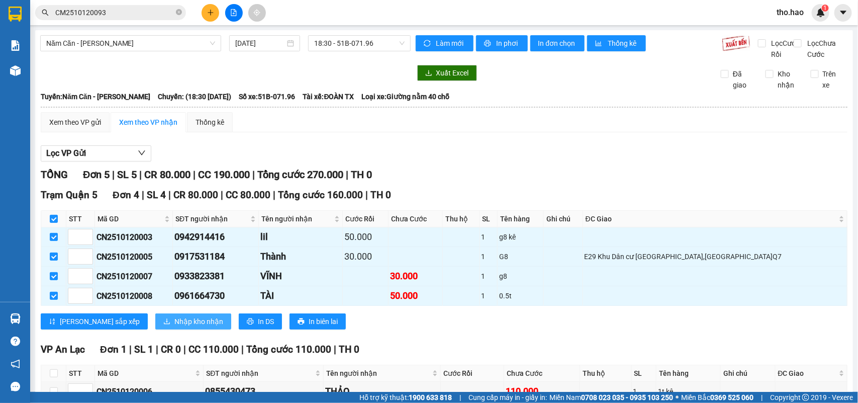
click at [163, 325] on icon "download" at bounding box center [166, 321] width 7 height 7
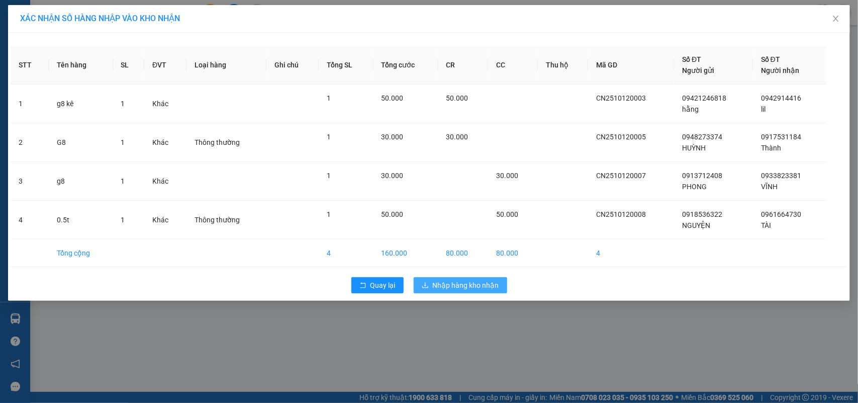
click at [440, 280] on span "Nhập hàng kho nhận" at bounding box center [466, 284] width 66 height 11
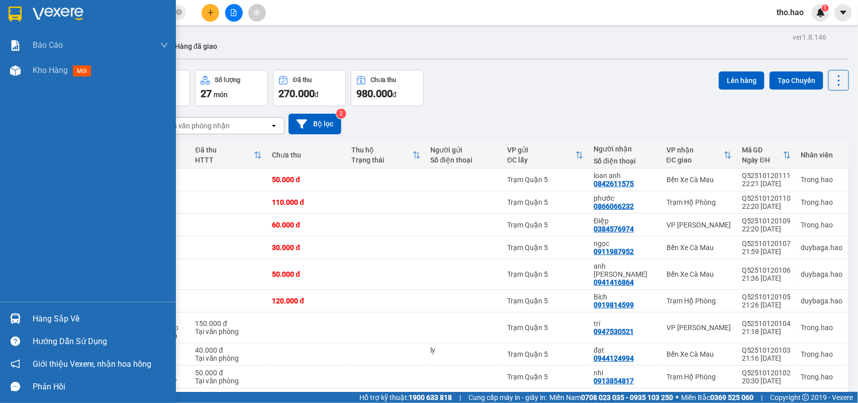
click at [38, 320] on div "Hàng sắp về" at bounding box center [101, 318] width 136 height 15
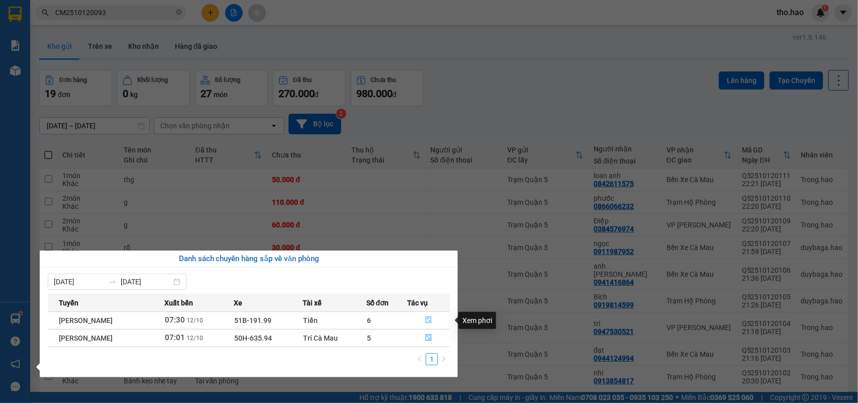
click at [431, 322] on icon "file-done" at bounding box center [428, 319] width 7 height 7
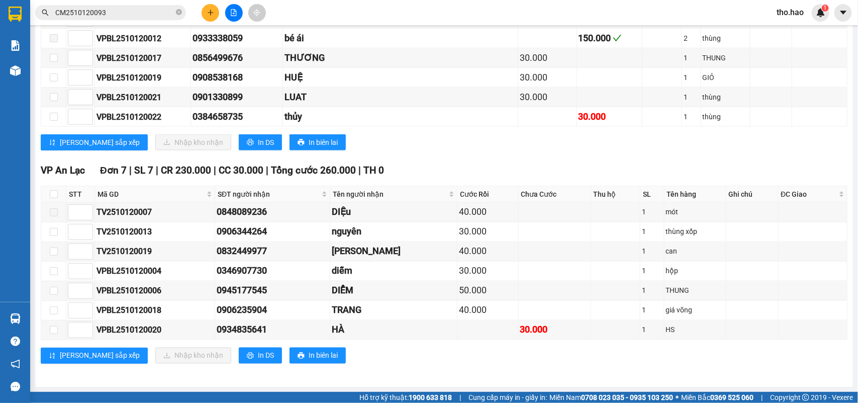
scroll to position [674, 0]
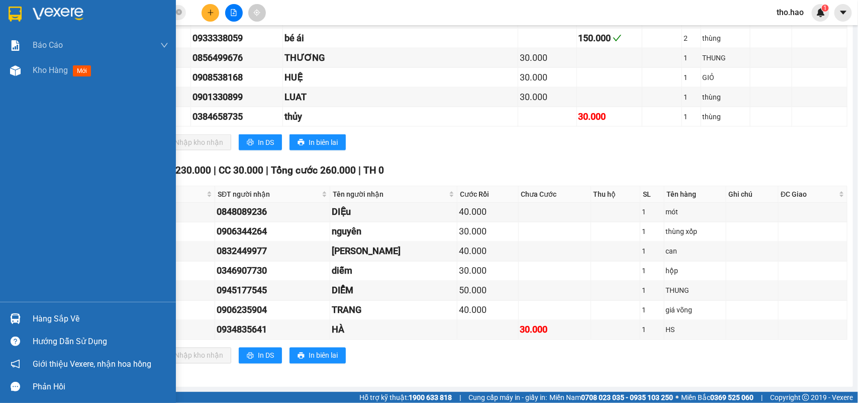
click at [13, 317] on img at bounding box center [15, 318] width 11 height 11
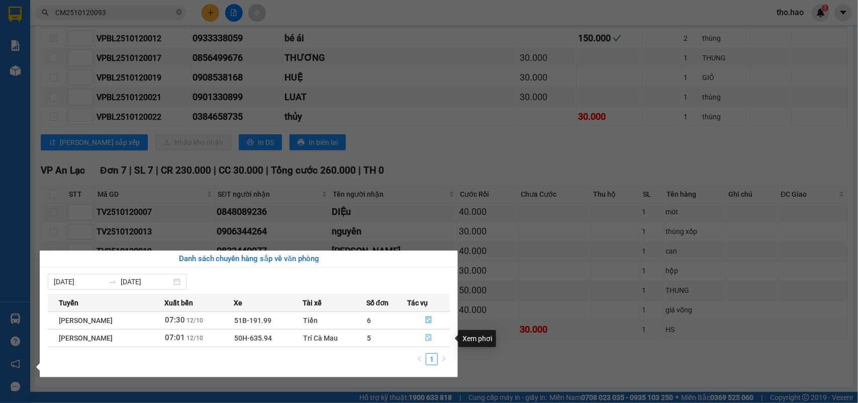
drag, startPoint x: 426, startPoint y: 338, endPoint x: 400, endPoint y: 337, distance: 26.2
click at [426, 338] on icon "file-done" at bounding box center [428, 337] width 7 height 7
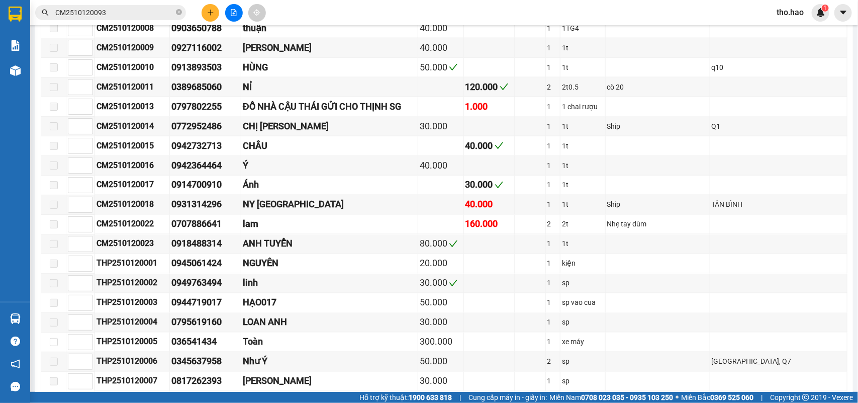
scroll to position [297, 0]
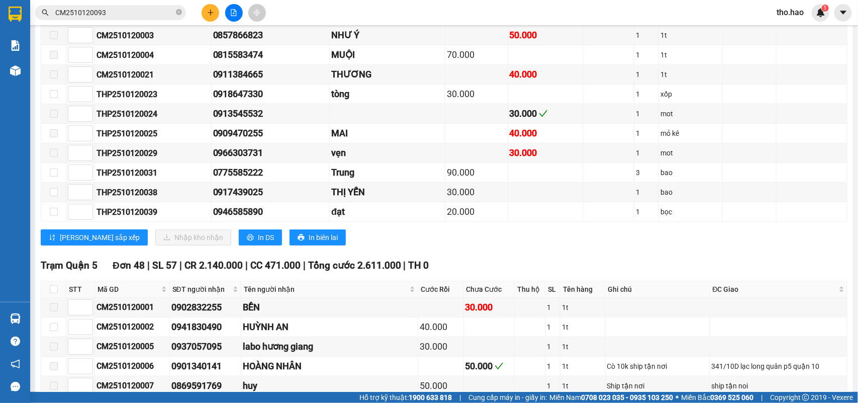
click at [51, 217] on td at bounding box center [53, 212] width 25 height 20
click at [53, 293] on input "checkbox" at bounding box center [54, 289] width 8 height 8
checkbox input "true"
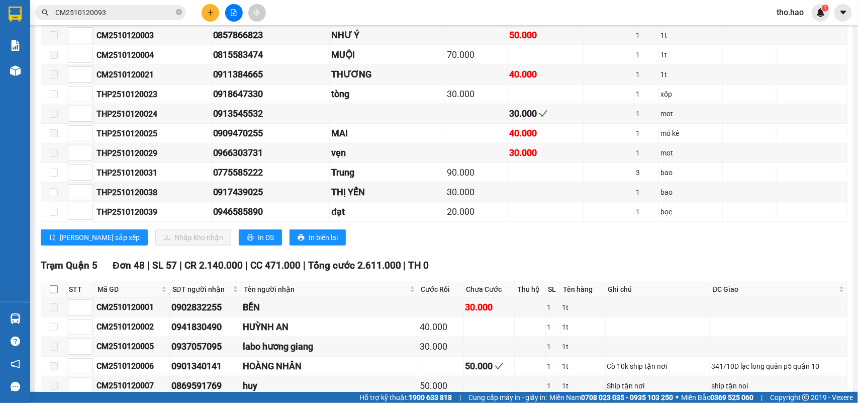
checkbox input "true"
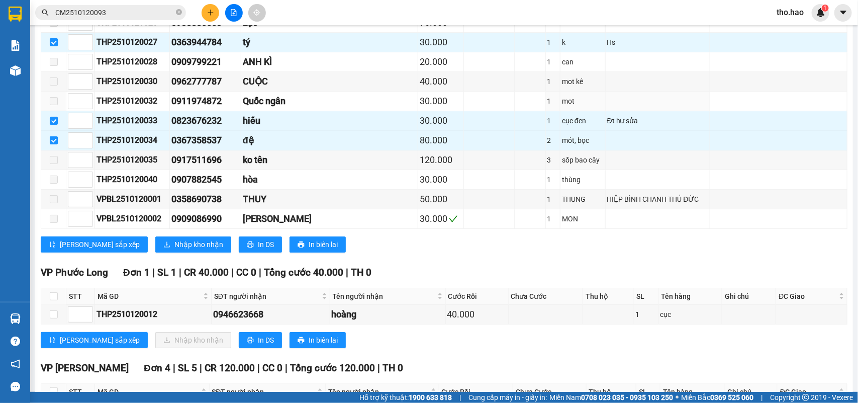
scroll to position [1491, 0]
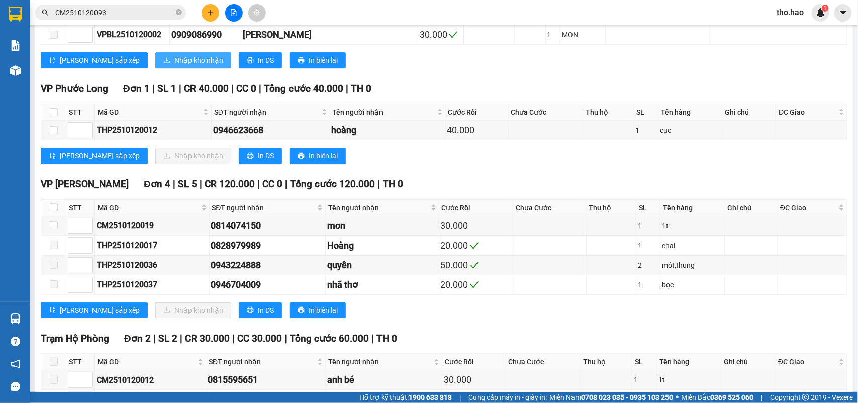
click at [174, 66] on span "Nhập kho nhận" at bounding box center [198, 60] width 49 height 11
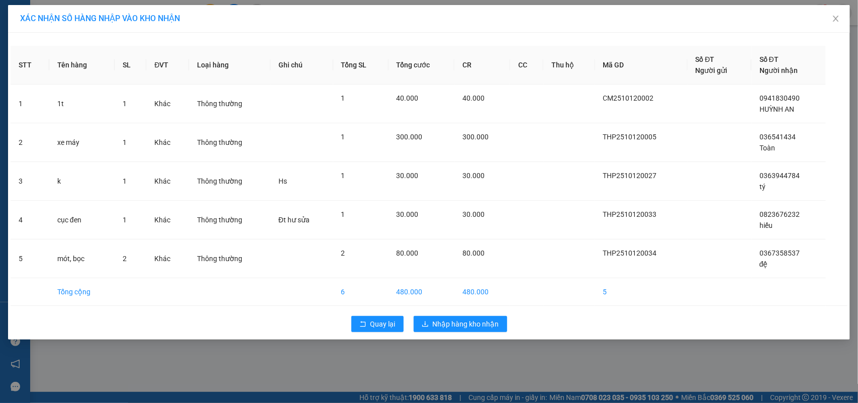
drag, startPoint x: 858, startPoint y: 80, endPoint x: 784, endPoint y: 381, distance: 308.9
click at [784, 381] on div "XÁC NHẬN SỐ HÀNG NHẬP VÀO KHO NHẬN STT Tên hàng SL ĐVT Loại hàng Ghi chú Tổng S…" at bounding box center [429, 201] width 858 height 403
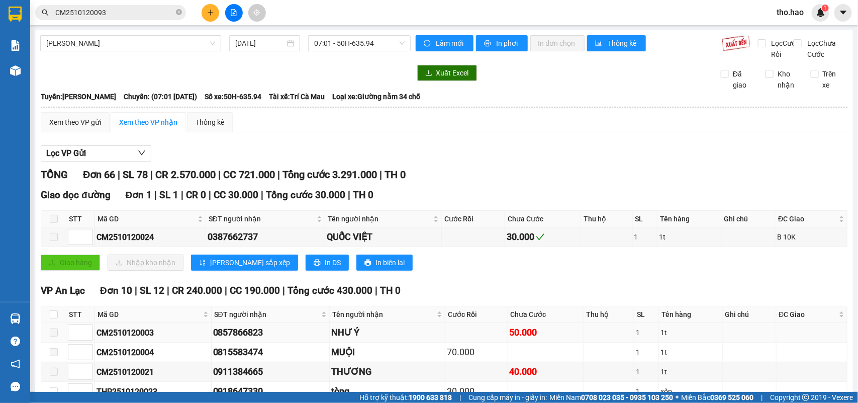
click at [454, 322] on th "Cước Rồi" at bounding box center [476, 314] width 63 height 17
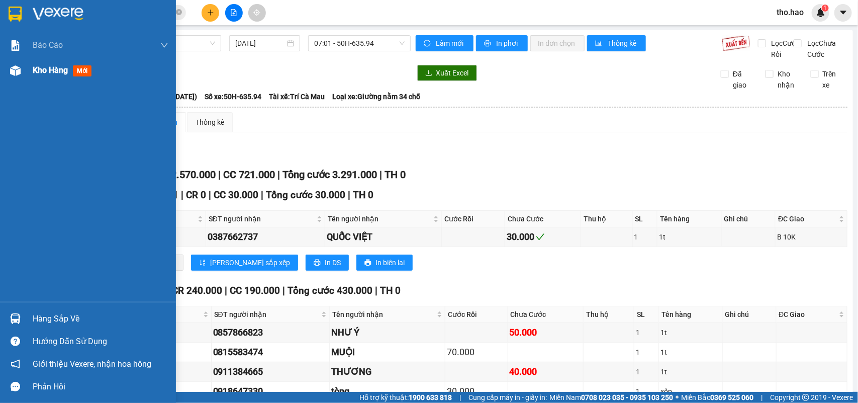
click at [28, 67] on div "Kho hàng mới" at bounding box center [88, 70] width 176 height 25
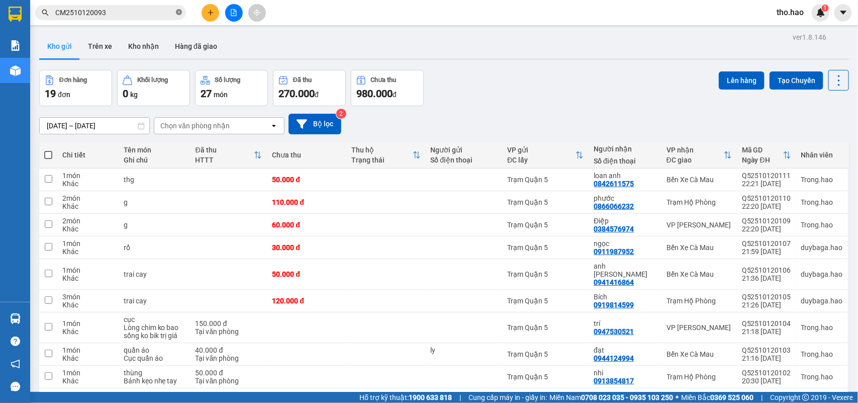
click at [179, 13] on icon "close-circle" at bounding box center [179, 12] width 6 height 6
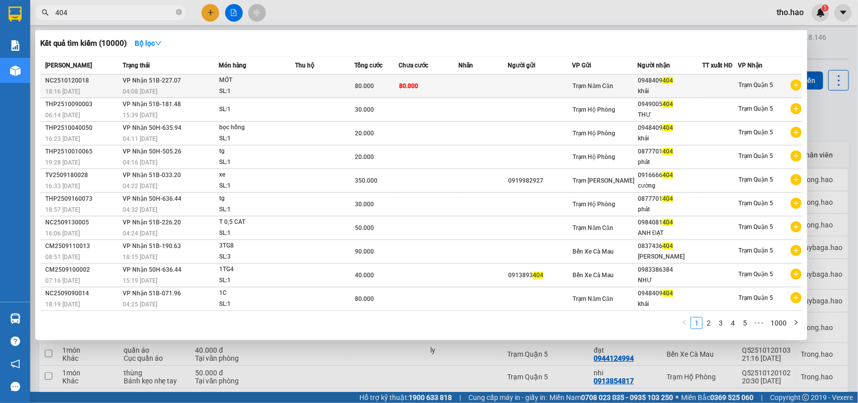
type input "404"
click at [582, 88] on span "Trạm Năm Căn" at bounding box center [593, 85] width 40 height 7
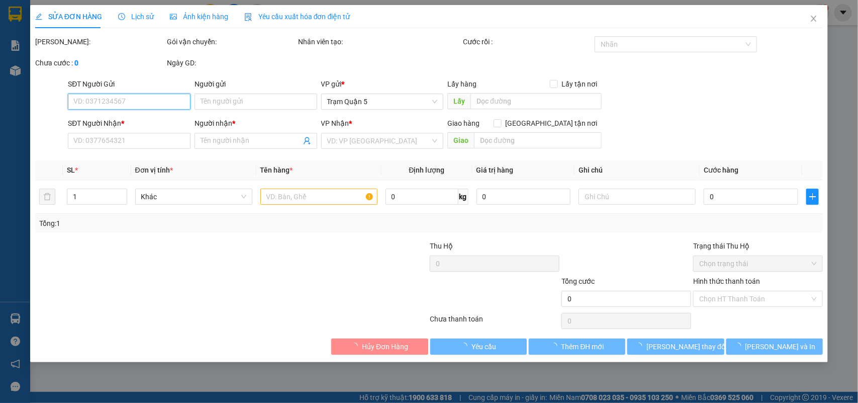
type input "0948409404"
type input "khải"
type input "80.000"
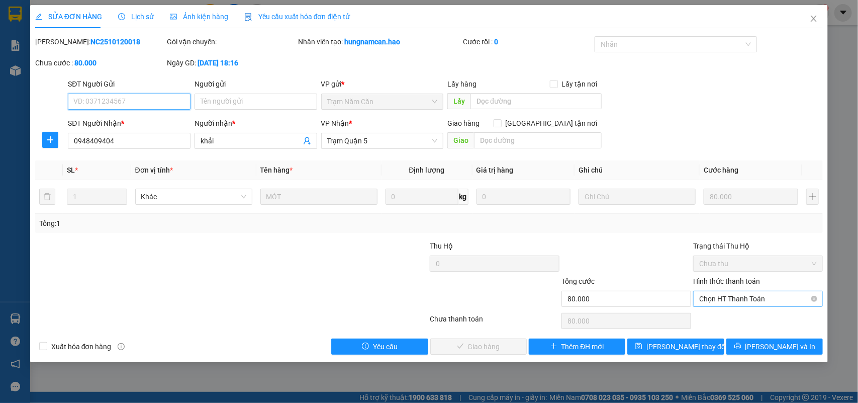
click at [717, 301] on span "Chọn HT Thanh Toán" at bounding box center [758, 298] width 118 height 15
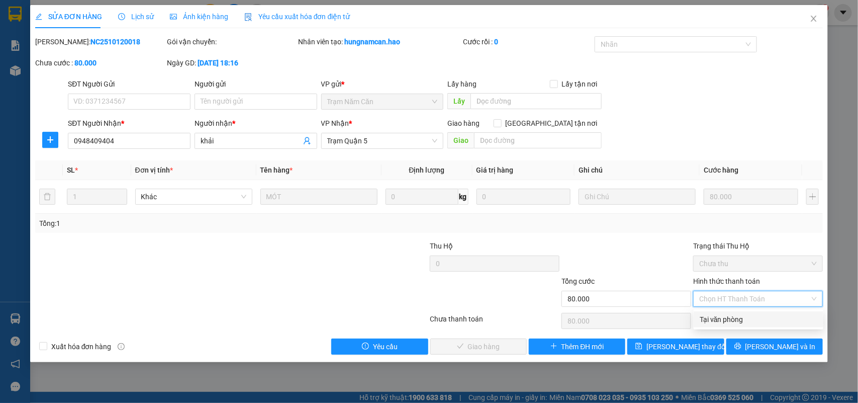
click at [707, 318] on div "Tại văn phòng" at bounding box center [759, 319] width 118 height 11
type input "0"
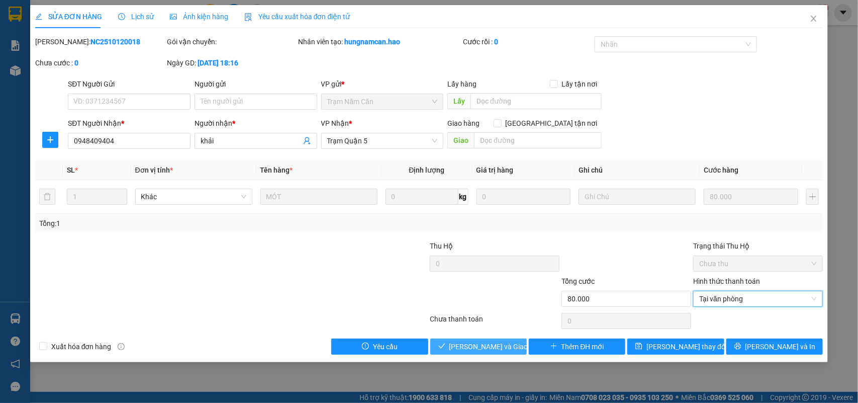
click at [459, 347] on span "Lưu và Giao hàng" at bounding box center [497, 346] width 97 height 11
